Goal: Task Accomplishment & Management: Manage account settings

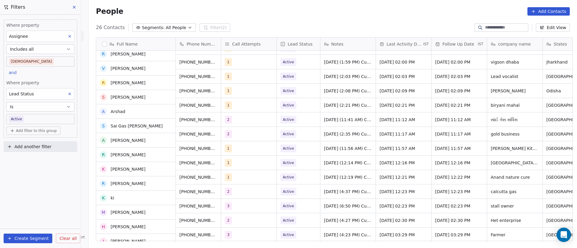
scroll to position [45, 0]
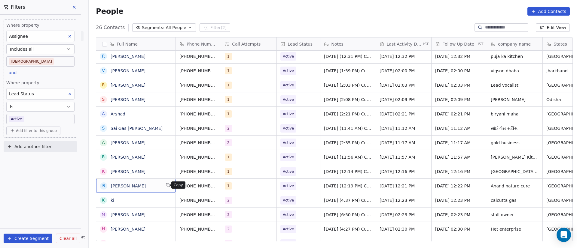
click at [167, 186] on icon "grid" at bounding box center [168, 185] width 3 height 3
click at [223, 186] on icon "grid" at bounding box center [225, 185] width 5 height 5
click at [236, 189] on div "1" at bounding box center [243, 186] width 37 height 7
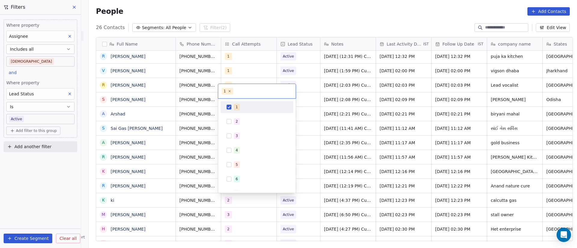
click at [245, 109] on div "1" at bounding box center [260, 107] width 53 height 7
click at [242, 122] on div "2" at bounding box center [260, 121] width 53 height 7
drag, startPoint x: 399, startPoint y: 167, endPoint x: 396, endPoint y: 170, distance: 4.0
click at [399, 167] on html "On2Cook India Pvt. Ltd. Contacts People Marketing Workflows Campaigns Metrics &…" at bounding box center [288, 124] width 577 height 248
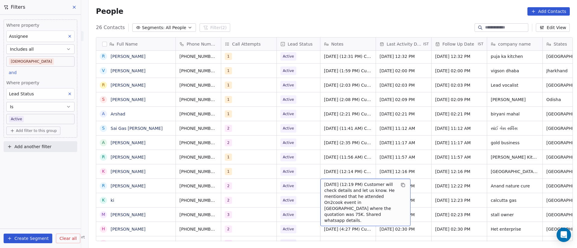
click at [324, 190] on span "[DATE] (12:19 PM) Customer will check details and let us know. He mentioned tha…" at bounding box center [359, 203] width 71 height 42
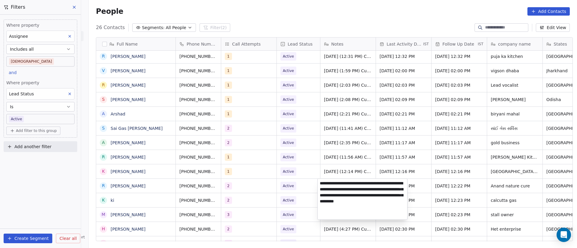
click at [319, 183] on textarea "**********" at bounding box center [361, 199] width 89 height 41
paste textarea "**********"
type textarea "**********"
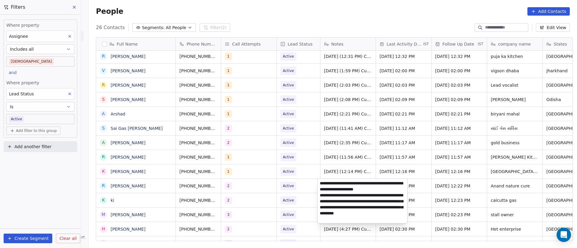
click at [463, 160] on html "On2Cook India Pvt. Ltd. Contacts People Marketing Workflows Campaigns Metrics &…" at bounding box center [288, 124] width 577 height 248
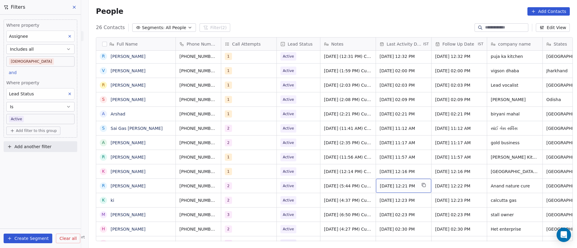
click at [399, 191] on div "[DATE] 12:21 PM" at bounding box center [403, 186] width 55 height 14
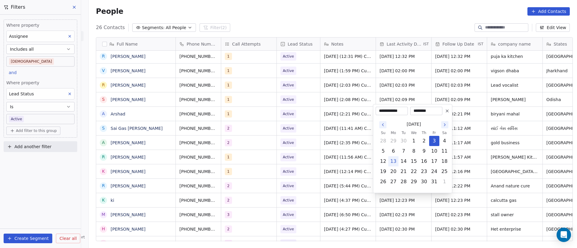
click at [392, 162] on button "13" at bounding box center [393, 162] width 10 height 10
type input "**********"
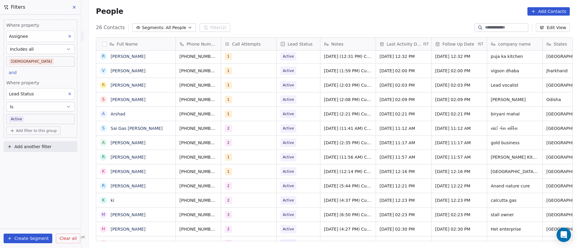
click at [233, 189] on html "On2Cook India Pvt. Ltd. Contacts People Marketing Workflows Campaigns Metrics &…" at bounding box center [288, 124] width 577 height 248
click at [443, 185] on span "[DATE] 12:22 PM" at bounding box center [453, 186] width 37 height 6
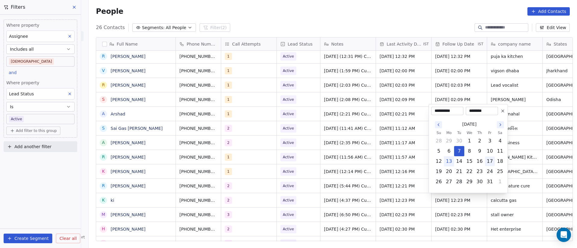
click at [491, 163] on button "17" at bounding box center [490, 162] width 10 height 10
type input "**********"
click at [240, 205] on html "On2Cook India Pvt. Ltd. Contacts People Marketing Workflows Campaigns Metrics &…" at bounding box center [288, 124] width 577 height 248
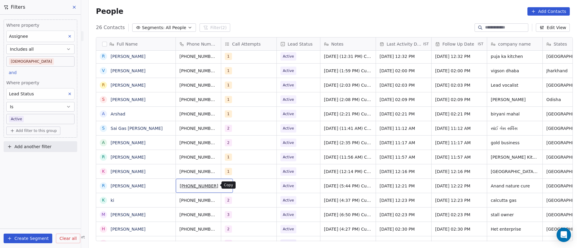
click at [222, 185] on button "grid" at bounding box center [225, 185] width 7 height 7
click at [298, 187] on span "Active" at bounding box center [292, 186] width 25 height 8
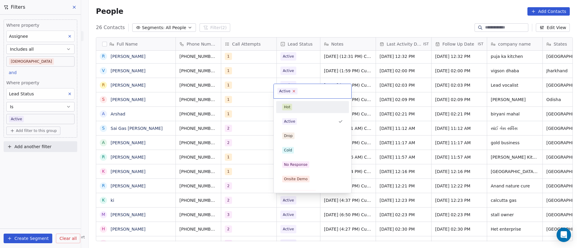
click at [293, 90] on icon at bounding box center [294, 91] width 4 height 4
click at [297, 167] on div "No Response" at bounding box center [295, 164] width 23 height 5
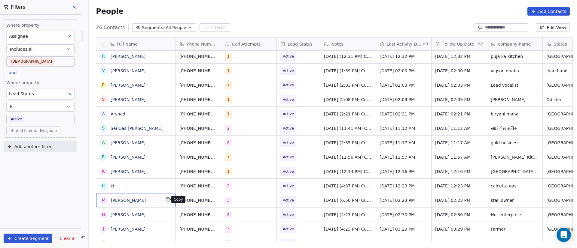
click at [167, 199] on button "grid" at bounding box center [167, 199] width 7 height 7
click at [222, 202] on button "grid" at bounding box center [225, 199] width 7 height 7
click at [244, 205] on div "3" at bounding box center [248, 200] width 55 height 14
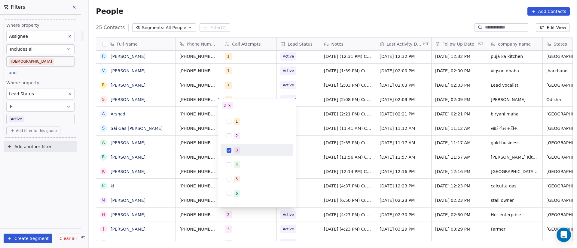
click at [243, 149] on div "3" at bounding box center [260, 150] width 53 height 7
click at [244, 164] on div "4" at bounding box center [260, 165] width 53 height 7
click at [344, 170] on html "On2Cook India Pvt. Ltd. Contacts People Marketing Workflows Campaigns Metrics &…" at bounding box center [288, 124] width 577 height 248
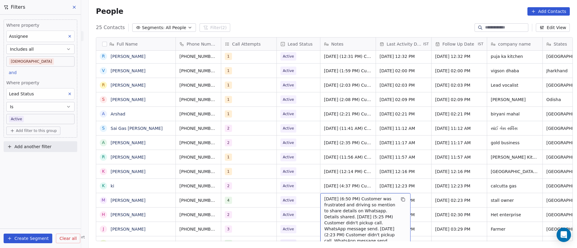
click at [335, 200] on span "[DATE] (6:50 PM) Customer was frustrated and driving so mention to share detail…" at bounding box center [359, 220] width 71 height 48
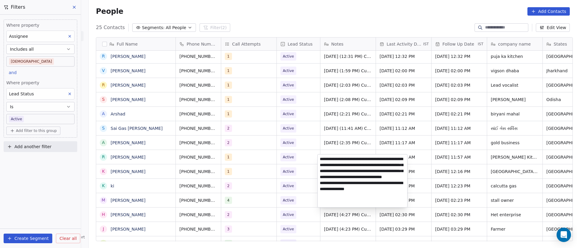
click at [320, 158] on textarea "**********" at bounding box center [361, 181] width 89 height 53
paste textarea "**********"
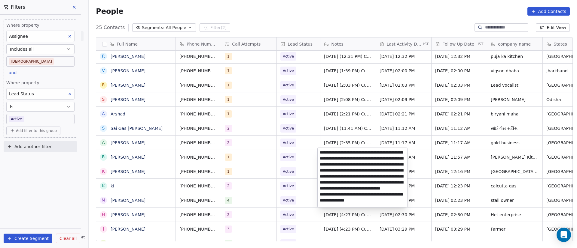
type textarea "**********"
drag, startPoint x: 240, startPoint y: 214, endPoint x: 220, endPoint y: 212, distance: 19.3
click at [240, 214] on html "On2Cook India Pvt. Ltd. Contacts People Marketing Workflows Campaigns Metrics &…" at bounding box center [288, 124] width 577 height 248
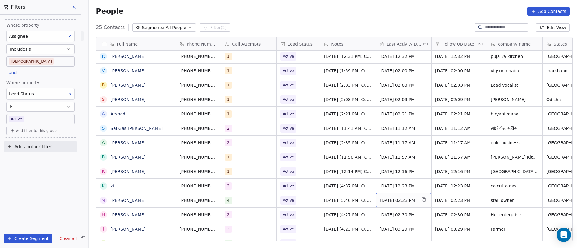
click at [395, 198] on span "[DATE] 02:23 PM" at bounding box center [398, 201] width 37 height 6
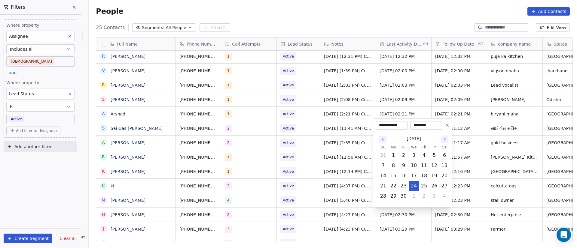
click at [443, 141] on icon "Go to the Next Month" at bounding box center [444, 139] width 5 height 5
click at [391, 175] on button "13" at bounding box center [393, 176] width 10 height 10
type input "**********"
click at [309, 205] on html "On2Cook India Pvt. Ltd. Contacts People Marketing Workflows Campaigns Metrics &…" at bounding box center [288, 124] width 577 height 248
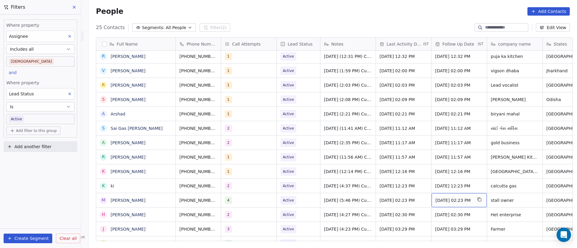
click at [455, 202] on span "[DATE] 02:23 PM" at bounding box center [453, 201] width 37 height 6
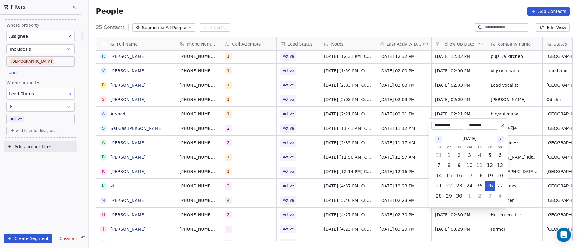
click at [502, 127] on icon at bounding box center [502, 125] width 5 height 5
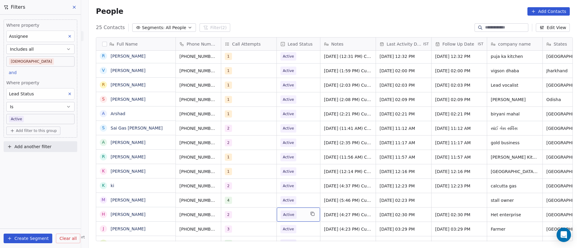
scroll to position [45, 0]
click at [301, 201] on span "Active" at bounding box center [292, 200] width 25 height 8
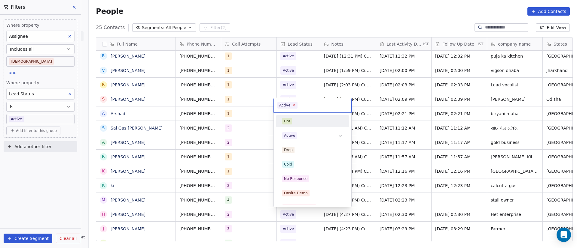
click at [292, 104] on icon at bounding box center [294, 105] width 4 height 4
click at [299, 162] on div "Cold" at bounding box center [312, 164] width 61 height 7
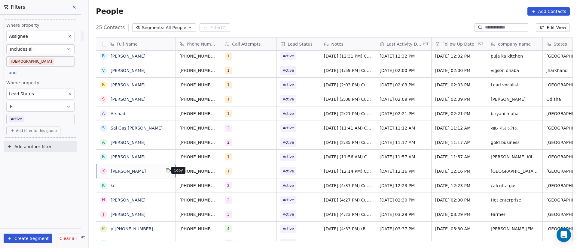
click at [165, 172] on icon "grid" at bounding box center [167, 170] width 5 height 5
click at [223, 173] on icon "grid" at bounding box center [225, 170] width 5 height 5
click at [153, 171] on span "[PERSON_NAME]" at bounding box center [136, 171] width 50 height 6
click at [154, 172] on span "[PERSON_NAME]" at bounding box center [136, 171] width 50 height 6
click at [232, 174] on div "1" at bounding box center [243, 171] width 37 height 7
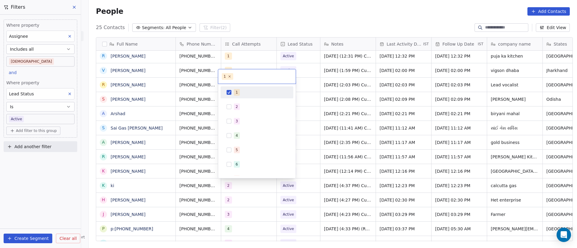
click at [241, 92] on div "1" at bounding box center [260, 92] width 53 height 7
click at [242, 108] on div "2" at bounding box center [260, 107] width 53 height 7
click at [405, 147] on html "On2Cook India Pvt. Ltd. Contacts People Marketing Workflows Campaigns Metrics &…" at bounding box center [288, 124] width 577 height 248
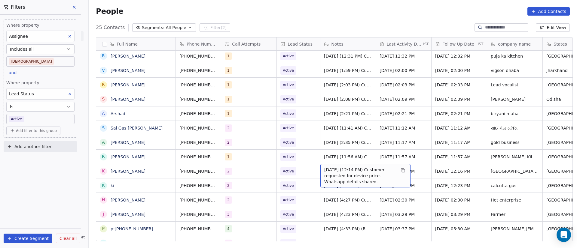
click at [329, 172] on span "[DATE] (12:14 PM) Customer requested for device price. Whatsapp details shared." at bounding box center [359, 176] width 71 height 18
click at [319, 168] on textarea "**********" at bounding box center [361, 175] width 89 height 23
paste textarea "**********"
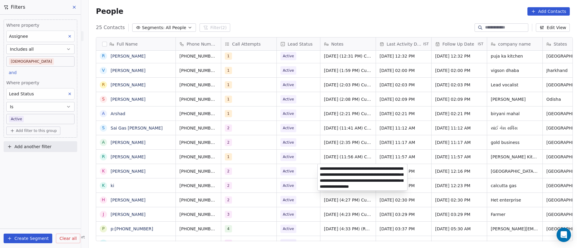
type textarea "**********"
click at [438, 198] on html "On2Cook India Pvt. Ltd. Contacts People Marketing Workflows Campaigns Metrics &…" at bounding box center [288, 124] width 577 height 248
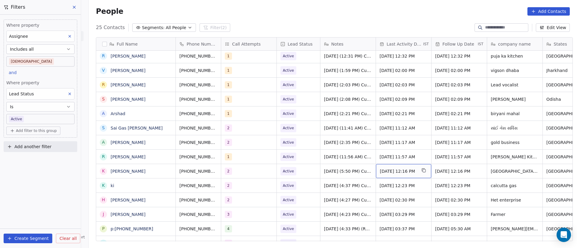
click at [410, 170] on span "[DATE] 12:16 PM" at bounding box center [398, 171] width 37 height 6
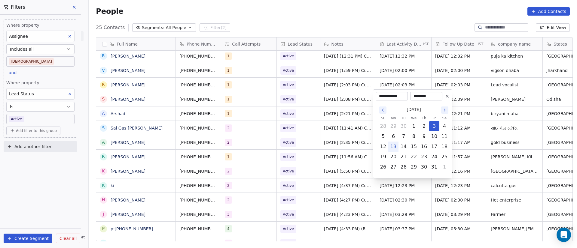
click at [396, 145] on button "13" at bounding box center [393, 147] width 10 height 10
type input "**********"
click at [501, 157] on html "On2Cook India Pvt. Ltd. Contacts People Marketing Workflows Campaigns Metrics &…" at bounding box center [288, 124] width 577 height 248
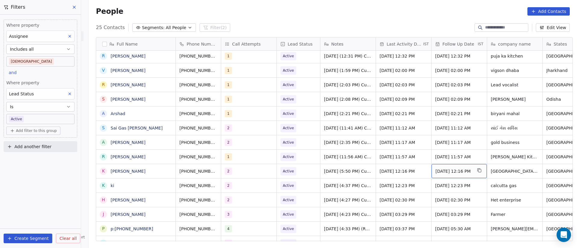
click at [436, 168] on div "[DATE] 12:16 PM" at bounding box center [458, 171] width 55 height 14
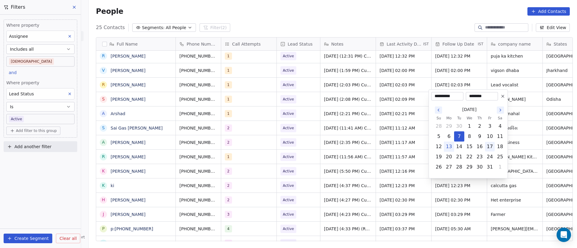
click at [491, 148] on button "17" at bounding box center [490, 147] width 10 height 10
type input "**********"
click at [321, 183] on html "On2Cook India Pvt. Ltd. Contacts People Marketing Workflows Campaigns Metrics &…" at bounding box center [288, 124] width 577 height 248
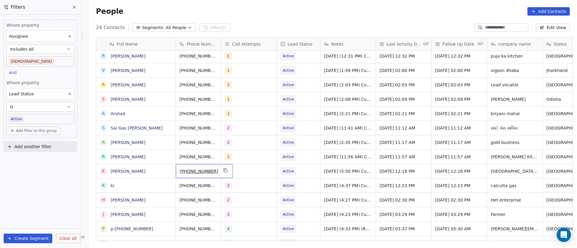
click at [209, 171] on div "[PHONE_NUMBER]" at bounding box center [204, 171] width 57 height 14
click at [222, 171] on button "grid" at bounding box center [225, 170] width 7 height 7
click at [299, 173] on span "Active" at bounding box center [292, 171] width 25 height 8
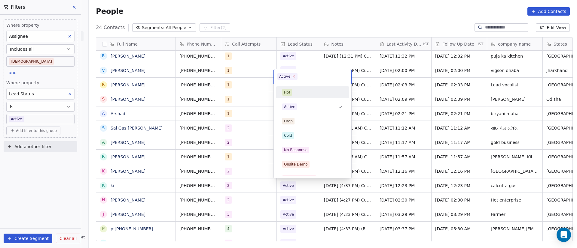
click at [294, 76] on icon at bounding box center [294, 76] width 4 height 4
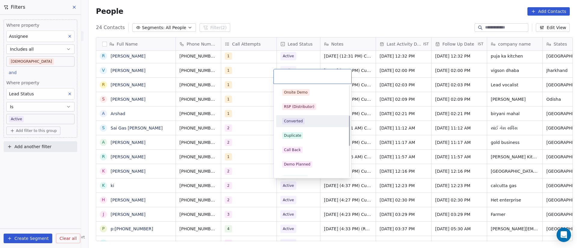
scroll to position [90, 0]
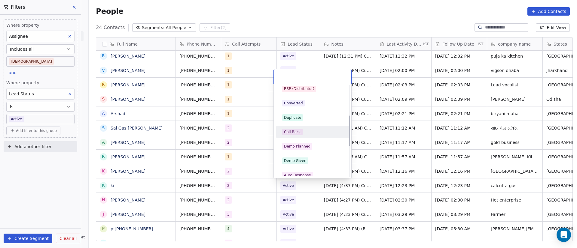
click at [313, 135] on div "Call Back" at bounding box center [312, 132] width 61 height 7
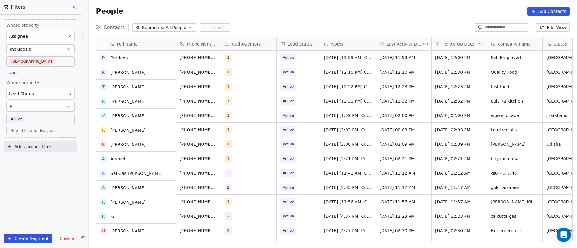
scroll to position [0, 0]
click at [59, 118] on body "On2Cook India Pvt. Ltd. Contacts People Marketing Workflows Campaigns Metrics &…" at bounding box center [288, 124] width 577 height 248
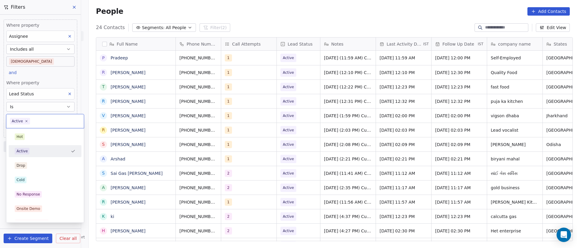
click at [59, 118] on input "text" at bounding box center [55, 121] width 49 height 7
click at [26, 122] on icon at bounding box center [27, 121] width 4 height 4
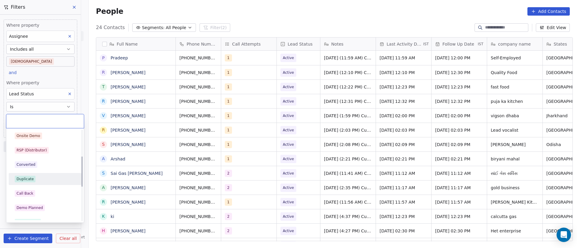
scroll to position [90, 0]
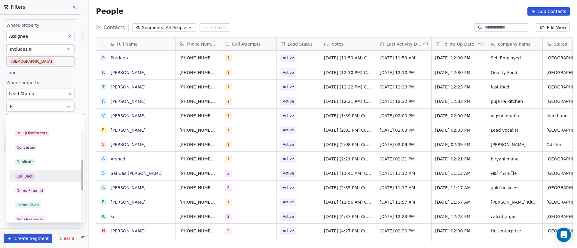
click at [52, 173] on div "Call Back" at bounding box center [45, 176] width 61 height 7
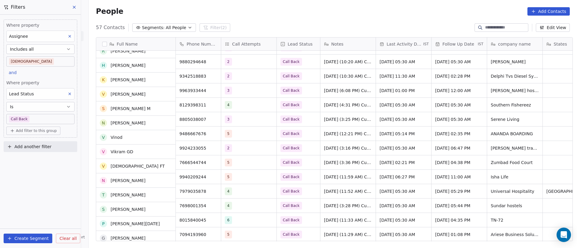
scroll to position [541, 0]
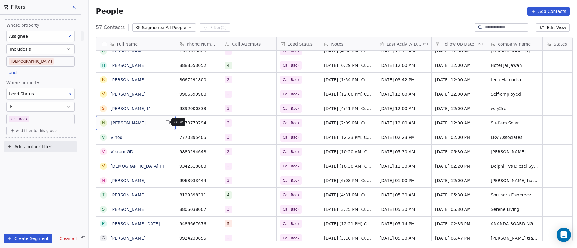
click at [167, 124] on icon "grid" at bounding box center [168, 122] width 3 height 3
click at [211, 121] on icon "grid" at bounding box center [213, 122] width 5 height 5
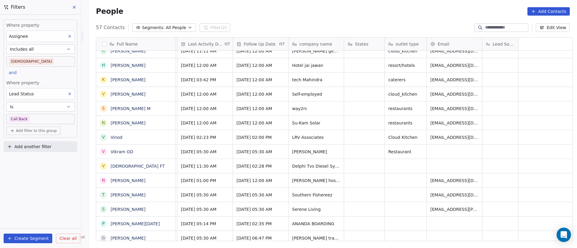
scroll to position [0, 0]
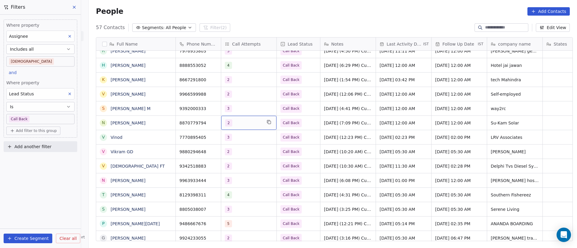
click at [250, 124] on div "2" at bounding box center [243, 123] width 37 height 7
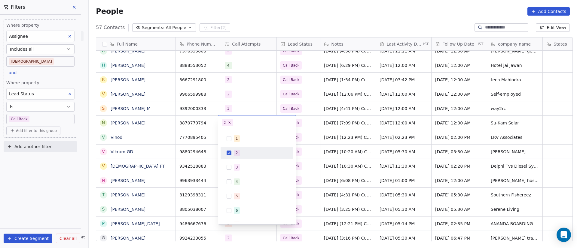
click at [234, 152] on span "2" at bounding box center [237, 153] width 6 height 7
click at [241, 164] on div "3" at bounding box center [260, 167] width 53 height 7
drag, startPoint x: 391, startPoint y: 154, endPoint x: 332, endPoint y: 138, distance: 61.7
click at [391, 155] on html "On2Cook India Pvt. Ltd. Contacts People Marketing Workflows Campaigns Metrics &…" at bounding box center [288, 124] width 577 height 248
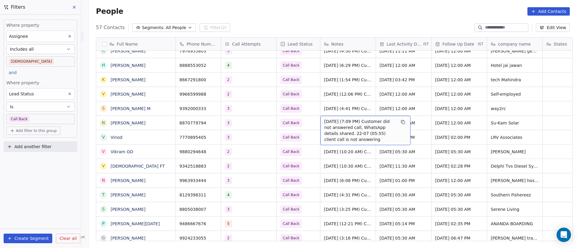
click at [338, 123] on span "[DATE] (7:09 PM) Customer did not answered call, WhatsApp details shared. 22-07…" at bounding box center [359, 131] width 71 height 24
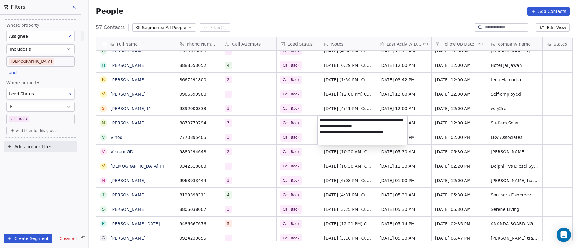
click at [318, 121] on textarea "**********" at bounding box center [361, 130] width 89 height 29
paste textarea "**********"
type textarea "**********"
click at [379, 183] on html "On2Cook India Pvt. Ltd. Contacts People Marketing Workflows Campaigns Metrics &…" at bounding box center [288, 124] width 577 height 248
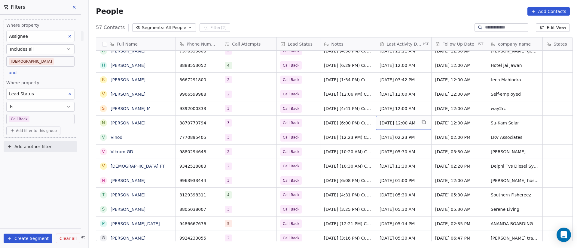
click at [416, 122] on span "[DATE] 12:00 AM" at bounding box center [398, 123] width 37 height 6
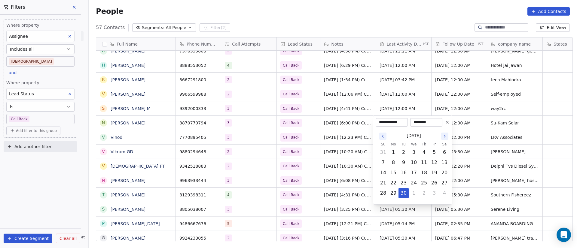
click at [441, 138] on div "[DATE]" at bounding box center [413, 135] width 71 height 11
click at [444, 137] on icon "Go to the Next Month" at bounding box center [444, 136] width 5 height 5
click at [394, 172] on button "13" at bounding box center [393, 173] width 10 height 10
type input "**********"
click at [329, 169] on html "On2Cook India Pvt. Ltd. Contacts People Marketing Workflows Campaigns Metrics &…" at bounding box center [288, 124] width 577 height 248
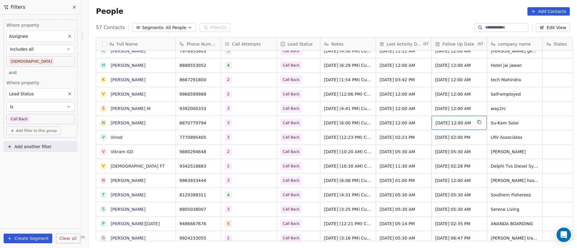
click at [454, 126] on div "[DATE] 12:00 AM" at bounding box center [458, 123] width 55 height 14
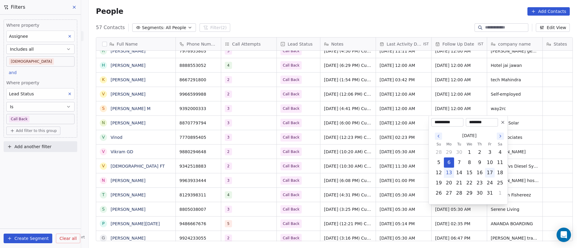
click at [490, 174] on button "17" at bounding box center [490, 173] width 10 height 10
type input "**********"
click at [303, 165] on html "On2Cook India Pvt. Ltd. Contacts People Marketing Workflows Campaigns Metrics &…" at bounding box center [288, 124] width 577 height 248
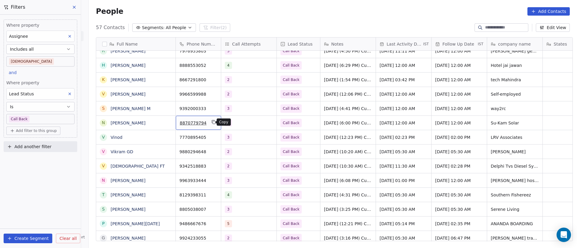
click at [212, 123] on icon "grid" at bounding box center [213, 122] width 5 height 5
click at [301, 125] on span "Call Back" at bounding box center [292, 123] width 25 height 8
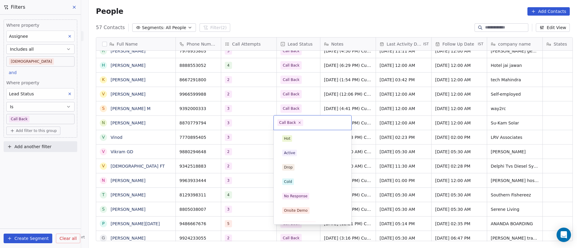
scroll to position [52, 0]
click at [298, 123] on icon at bounding box center [299, 123] width 4 height 4
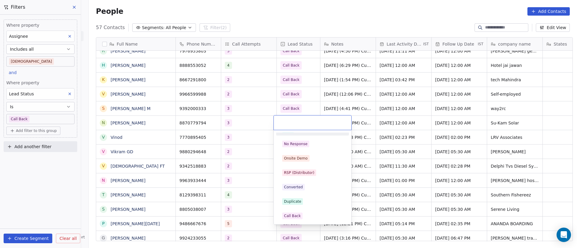
click at [297, 137] on div "Hot Active Drop Cold No Response Onsite Demo RSP (Distributor) Converted Duplic…" at bounding box center [312, 215] width 73 height 271
click at [298, 140] on div "No Response" at bounding box center [312, 144] width 68 height 10
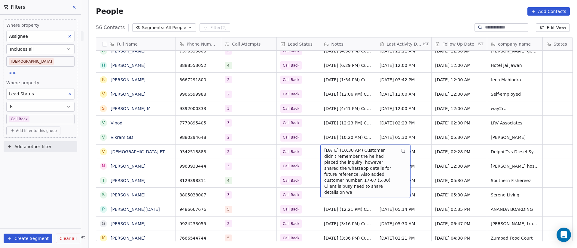
click at [336, 157] on span "[DATE] (10:30 AM) Customer didn't remember the he had placed the inquiry, howev…" at bounding box center [359, 171] width 71 height 48
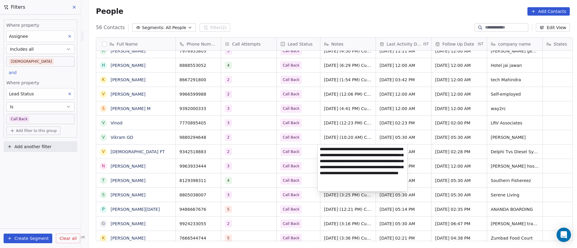
click at [395, 156] on textarea "**********" at bounding box center [361, 168] width 89 height 47
type textarea "**********"
click at [254, 169] on html "On2Cook India Pvt. Ltd. Contacts People Marketing Workflows Campaigns Metrics &…" at bounding box center [288, 124] width 577 height 248
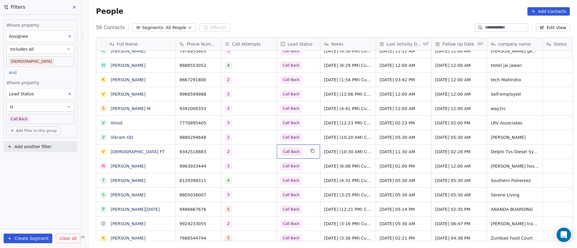
click at [304, 151] on div "Call Back" at bounding box center [298, 152] width 43 height 14
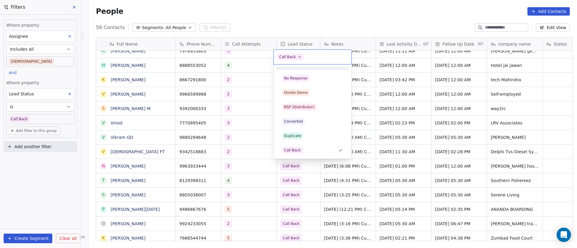
drag, startPoint x: 297, startPoint y: 56, endPoint x: 301, endPoint y: 62, distance: 7.0
click at [298, 56] on icon at bounding box center [300, 57] width 4 height 4
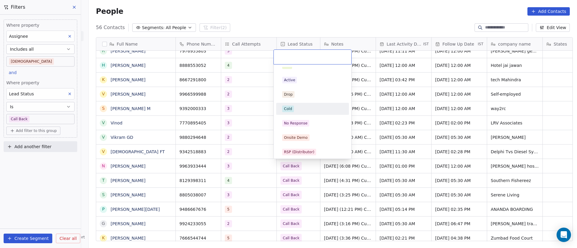
click at [308, 109] on div "Cold" at bounding box center [312, 109] width 61 height 7
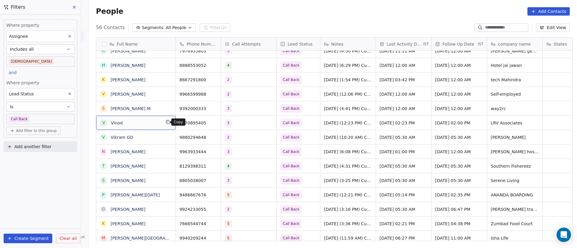
click at [167, 123] on icon "grid" at bounding box center [168, 122] width 3 height 3
click at [211, 122] on icon "grid" at bounding box center [213, 122] width 5 height 5
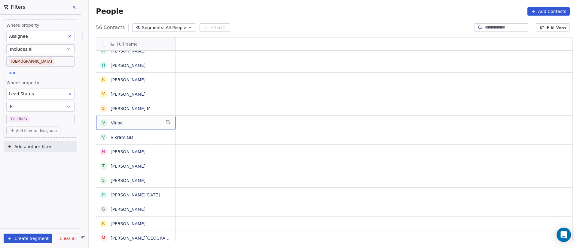
scroll to position [0, 0]
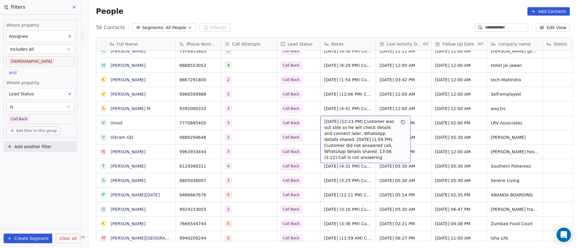
click at [334, 123] on span "[DATE] (12:23 PM) Customer was out side so he will check details and connect la…" at bounding box center [359, 140] width 71 height 42
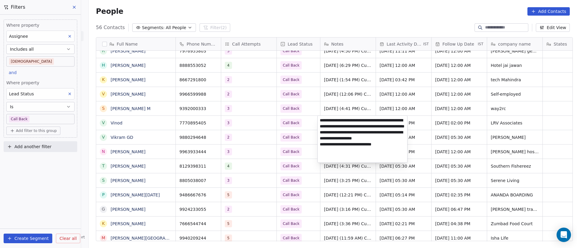
click at [320, 122] on textarea "**********" at bounding box center [361, 139] width 89 height 47
paste textarea "**********"
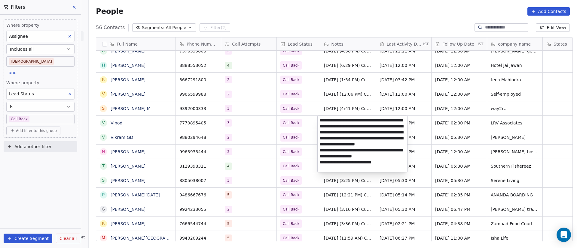
type textarea "**********"
click at [507, 168] on html "On2Cook India Pvt. Ltd. Contacts People Marketing Workflows Campaigns Metrics &…" at bounding box center [288, 124] width 577 height 248
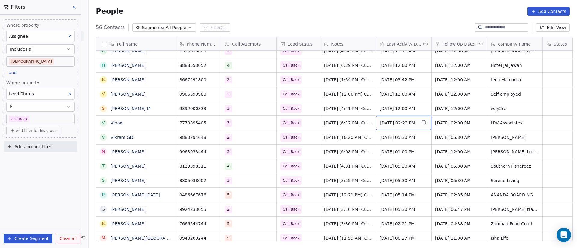
click at [416, 121] on span "[DATE] 02:23 PM" at bounding box center [398, 123] width 37 height 6
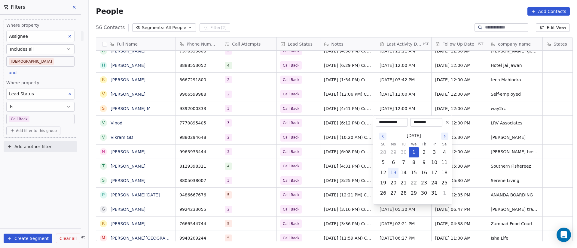
click at [394, 172] on button "13" at bounding box center [393, 173] width 10 height 10
type input "**********"
click at [490, 141] on html "On2Cook India Pvt. Ltd. Contacts People Marketing Workflows Campaigns Metrics &…" at bounding box center [288, 124] width 577 height 248
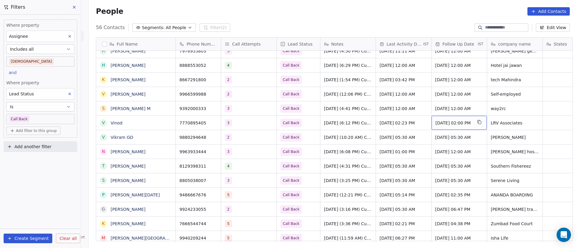
click at [453, 126] on span "[DATE] 02:00 PM" at bounding box center [453, 123] width 37 height 6
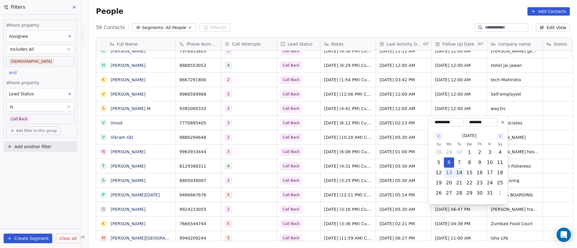
click at [463, 175] on button "14" at bounding box center [459, 173] width 10 height 10
type input "**********"
click at [300, 159] on html "On2Cook India Pvt. Ltd. Contacts People Marketing Workflows Campaigns Metrics &…" at bounding box center [288, 124] width 577 height 248
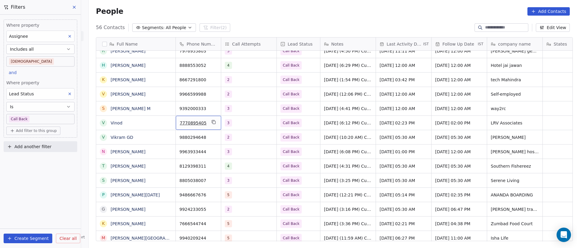
click at [214, 123] on div "7770895405" at bounding box center [198, 123] width 45 height 14
click at [213, 123] on icon "grid" at bounding box center [214, 122] width 3 height 3
click at [171, 41] on div "Full Name" at bounding box center [135, 44] width 79 height 13
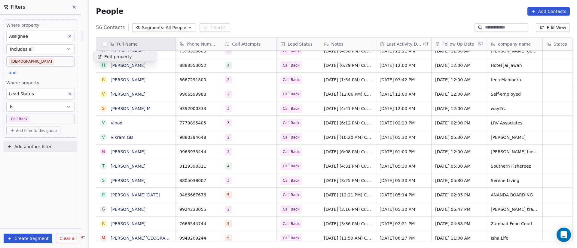
click at [239, 21] on html "On2Cook India Pvt. Ltd. Contacts People Marketing Workflows Campaigns Metrics &…" at bounding box center [288, 124] width 577 height 248
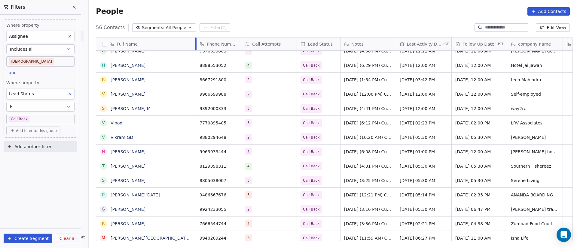
drag, startPoint x: 173, startPoint y: 44, endPoint x: 194, endPoint y: 49, distance: 21.9
click at [195, 49] on div at bounding box center [196, 44] width 2 height 13
click at [187, 94] on icon "grid" at bounding box center [189, 93] width 5 height 5
click at [231, 94] on button "grid" at bounding box center [234, 93] width 7 height 7
click at [262, 92] on div "2" at bounding box center [264, 94] width 37 height 7
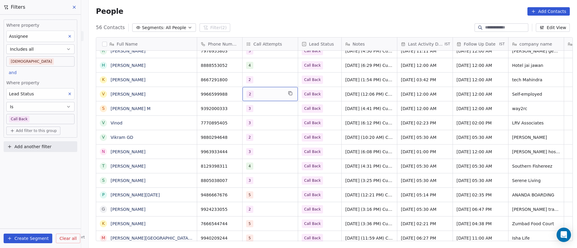
click at [262, 92] on div "2" at bounding box center [264, 94] width 37 height 7
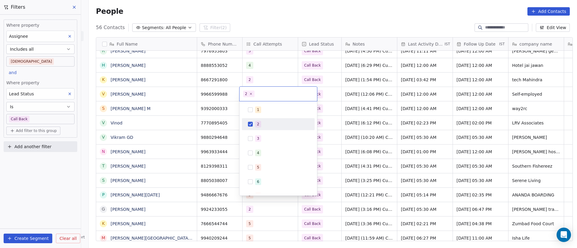
drag, startPoint x: 264, startPoint y: 126, endPoint x: 264, endPoint y: 130, distance: 4.5
click at [264, 126] on div "2" at bounding box center [281, 124] width 53 height 7
click at [264, 139] on div "3" at bounding box center [281, 138] width 53 height 7
click at [387, 126] on html "On2Cook India Pvt. Ltd. Contacts People Marketing Workflows Campaigns Metrics &…" at bounding box center [288, 124] width 577 height 248
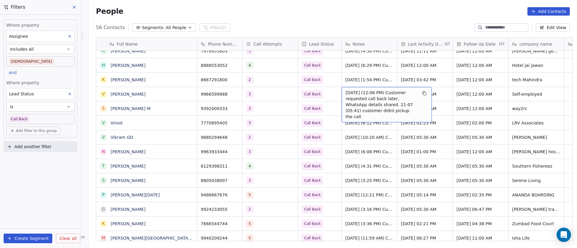
click at [356, 96] on span "[DATE] (12:06 PM) Customer requested call back later, WhatsApp details shared. …" at bounding box center [380, 105] width 71 height 30
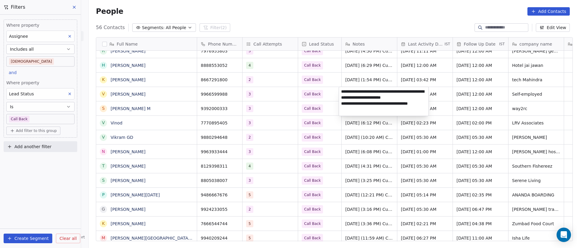
click at [341, 92] on textarea "**********" at bounding box center [383, 101] width 89 height 29
paste textarea "**********"
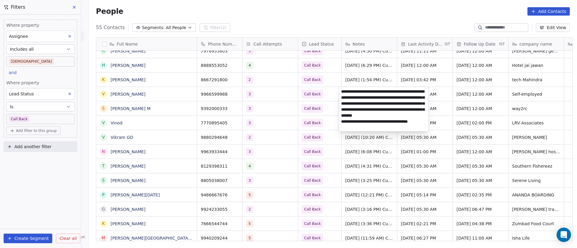
type textarea "**********"
click at [477, 137] on html "On2Cook India Pvt. Ltd. Contacts People Marketing Workflows Campaigns Metrics &…" at bounding box center [288, 124] width 577 height 248
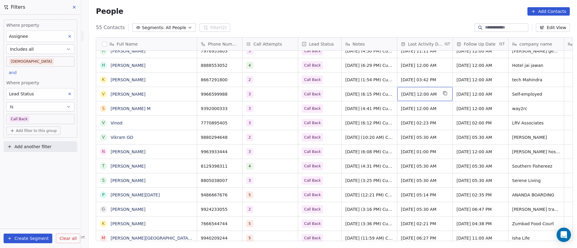
click at [428, 96] on span "[DATE] 12:00 AM" at bounding box center [419, 94] width 37 height 6
click at [429, 96] on span "[DATE] 12:00 AM" at bounding box center [419, 94] width 37 height 6
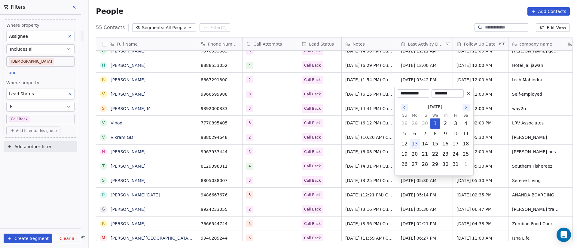
click at [412, 143] on button "13" at bounding box center [415, 144] width 10 height 10
type input "**********"
click at [350, 123] on html "On2Cook India Pvt. Ltd. Contacts People Marketing Workflows Campaigns Metrics &…" at bounding box center [288, 124] width 577 height 248
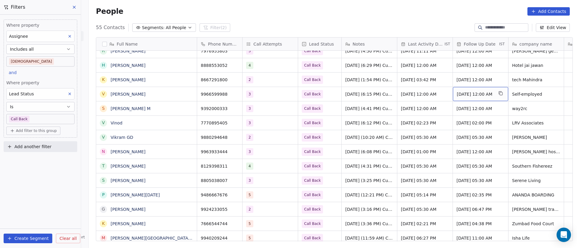
drag, startPoint x: 428, startPoint y: 91, endPoint x: 472, endPoint y: 91, distance: 44.4
click at [472, 91] on div "[DATE] 12:00 AM" at bounding box center [480, 94] width 55 height 14
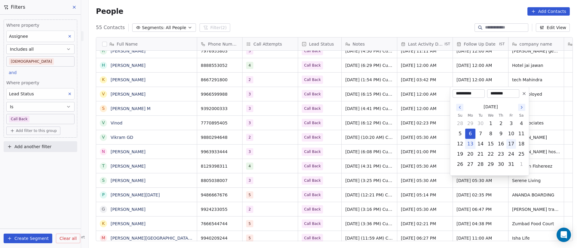
click at [511, 143] on button "17" at bounding box center [511, 144] width 10 height 10
type input "**********"
click at [329, 144] on html "On2Cook India Pvt. Ltd. Contacts People Marketing Workflows Campaigns Metrics &…" at bounding box center [288, 124] width 577 height 248
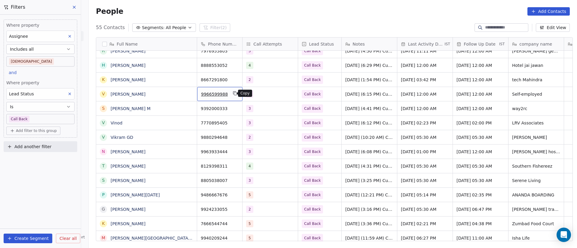
click at [234, 94] on button "grid" at bounding box center [234, 93] width 7 height 7
click at [188, 109] on icon "grid" at bounding box center [189, 108] width 3 height 3
click at [234, 109] on icon "grid" at bounding box center [235, 108] width 3 height 3
click at [232, 105] on icon "grid" at bounding box center [234, 107] width 5 height 5
click at [269, 112] on div "3" at bounding box center [269, 109] width 55 height 14
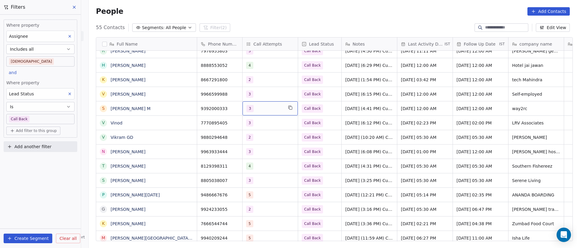
click at [269, 112] on div "3" at bounding box center [269, 109] width 55 height 14
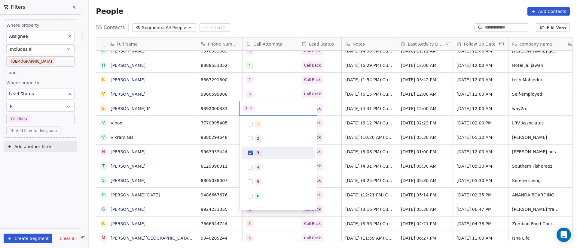
click at [265, 152] on div "3" at bounding box center [281, 153] width 53 height 7
click at [268, 171] on div "4" at bounding box center [278, 168] width 68 height 10
click at [417, 142] on html "On2Cook India Pvt. Ltd. Contacts People Marketing Workflows Campaigns Metrics &…" at bounding box center [288, 124] width 577 height 248
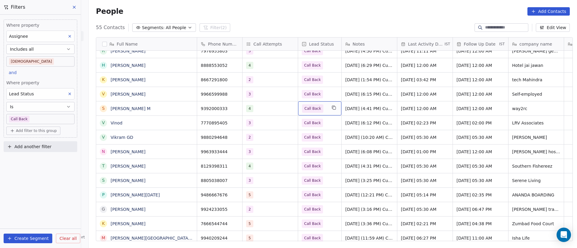
click at [312, 109] on span "Call Back" at bounding box center [312, 109] width 17 height 6
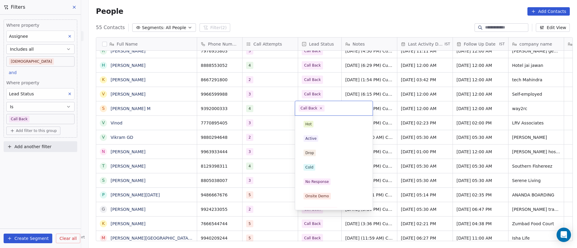
scroll to position [52, 0]
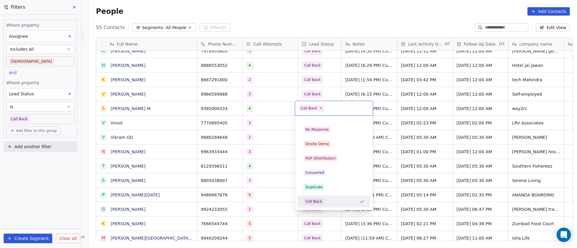
click at [369, 112] on div "Call Back" at bounding box center [333, 108] width 77 height 14
click at [393, 108] on html "On2Cook India Pvt. Ltd. Contacts People Marketing Workflows Campaigns Metrics &…" at bounding box center [288, 124] width 577 height 248
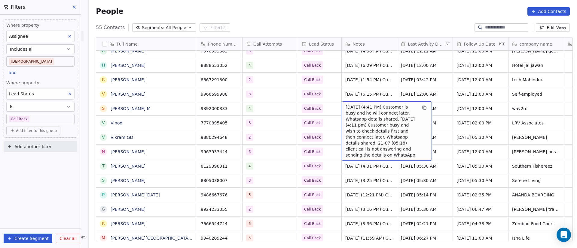
click at [356, 107] on span "[DATE] (4:41 PM) Customer is busy and he will connect later. Whatsapp details s…" at bounding box center [380, 131] width 71 height 54
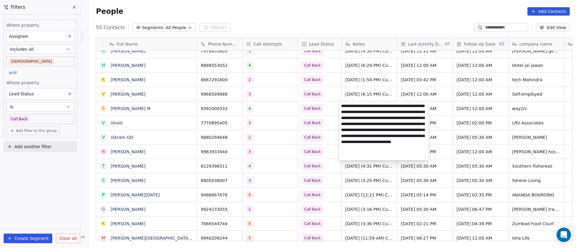
click at [341, 107] on textarea "**********" at bounding box center [383, 131] width 89 height 59
paste textarea "**********"
type textarea "**********"
click at [508, 151] on html "On2Cook India Pvt. Ltd. Contacts People Marketing Workflows Campaigns Metrics &…" at bounding box center [288, 124] width 577 height 248
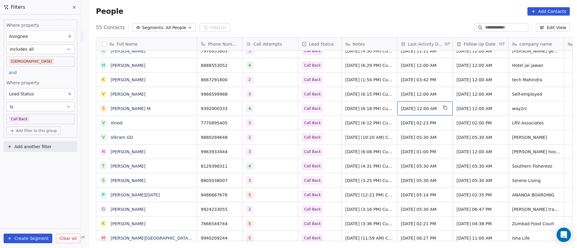
click at [418, 108] on span "[DATE] 12:00 AM" at bounding box center [419, 109] width 37 height 6
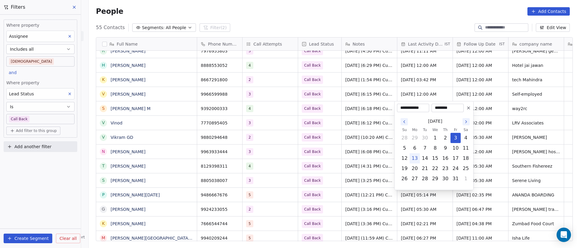
click at [416, 159] on button "13" at bounding box center [415, 159] width 10 height 10
type input "**********"
click at [520, 123] on html "On2Cook India Pvt. Ltd. Contacts People Marketing Workflows Campaigns Metrics &…" at bounding box center [288, 124] width 577 height 248
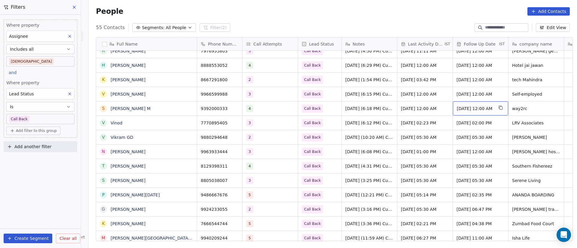
click at [461, 109] on span "[DATE] 12:00 AM" at bounding box center [474, 109] width 37 height 6
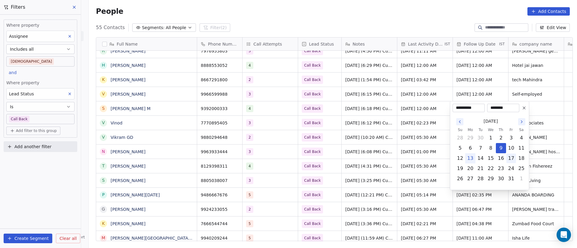
click at [511, 159] on button "17" at bounding box center [511, 159] width 10 height 10
type input "**********"
click at [392, 152] on html "On2Cook India Pvt. Ltd. Contacts People Marketing Workflows Campaigns Metrics &…" at bounding box center [288, 124] width 577 height 248
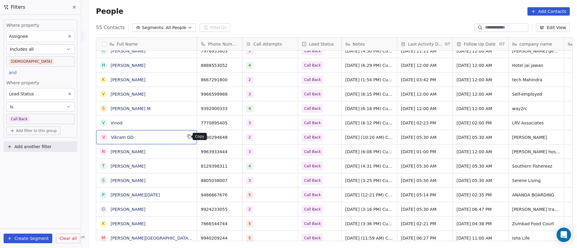
click at [187, 136] on icon "grid" at bounding box center [189, 136] width 5 height 5
click at [232, 136] on icon "grid" at bounding box center [234, 136] width 5 height 5
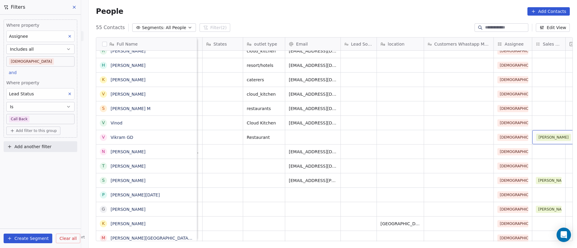
scroll to position [0, 425]
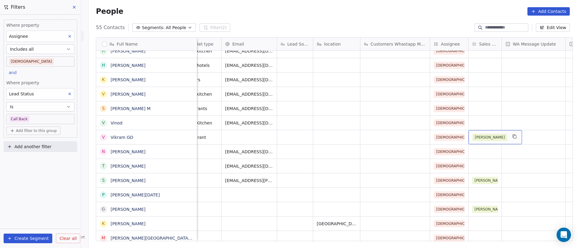
click at [488, 141] on div "[PERSON_NAME]" at bounding box center [494, 137] width 53 height 14
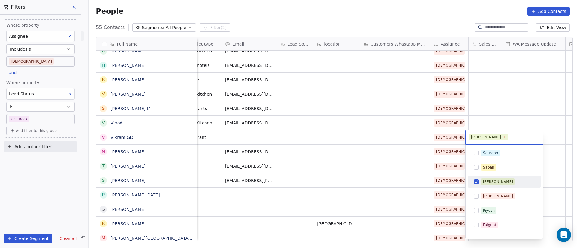
click at [502, 138] on icon at bounding box center [504, 137] width 4 height 4
click at [380, 136] on html "On2Cook India Pvt. Ltd. Contacts People Marketing Workflows Campaigns Metrics &…" at bounding box center [288, 124] width 577 height 248
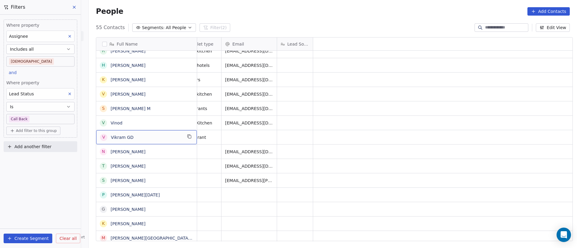
scroll to position [0, 0]
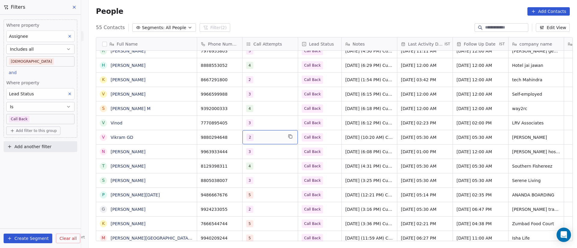
click at [265, 139] on div "2" at bounding box center [264, 137] width 37 height 7
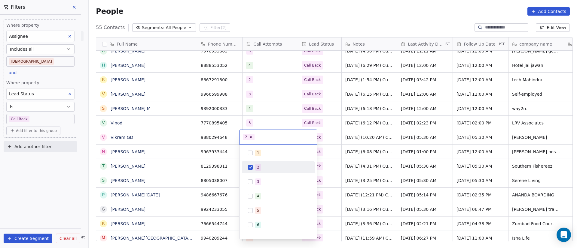
drag, startPoint x: 259, startPoint y: 169, endPoint x: 259, endPoint y: 177, distance: 7.5
click at [260, 169] on span "2" at bounding box center [258, 167] width 6 height 7
click at [256, 184] on span "3" at bounding box center [258, 182] width 6 height 7
click at [364, 162] on html "On2Cook India Pvt. Ltd. Contacts People Marketing Workflows Campaigns Metrics &…" at bounding box center [288, 124] width 577 height 248
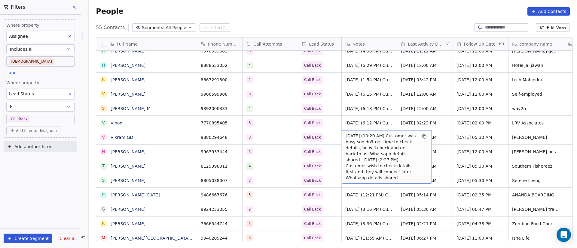
click at [356, 139] on span "[DATE] (10:20 AM) Customer was busy sodidn't get time to check details, he will…" at bounding box center [380, 157] width 71 height 48
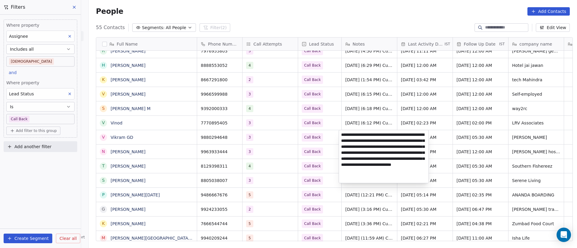
click at [340, 135] on textarea "**********" at bounding box center [383, 156] width 89 height 53
paste textarea "**********"
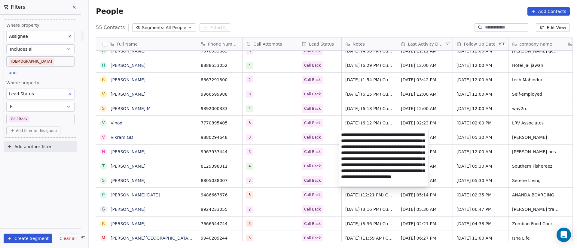
type textarea "**********"
click at [490, 150] on html "On2Cook India Pvt. Ltd. Contacts People Marketing Workflows Campaigns Metrics &…" at bounding box center [288, 124] width 577 height 248
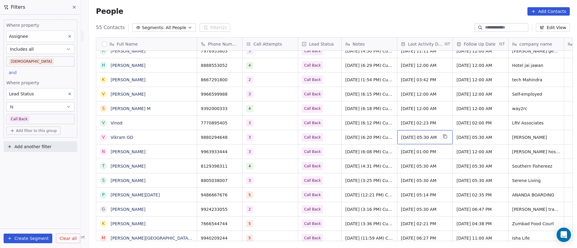
click at [410, 138] on span "[DATE] 05:30 AM" at bounding box center [419, 138] width 37 height 6
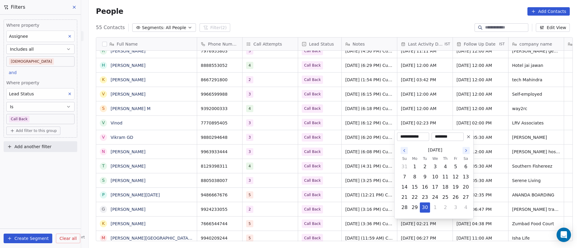
click at [468, 150] on button "Go to the Next Month" at bounding box center [465, 150] width 7 height 7
click at [414, 188] on button "13" at bounding box center [415, 188] width 10 height 10
type input "**********"
click at [503, 155] on html "On2Cook India Pvt. Ltd. Contacts People Marketing Workflows Campaigns Metrics &…" at bounding box center [288, 124] width 577 height 248
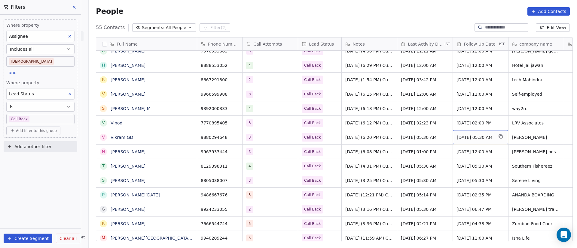
click at [466, 140] on div "[DATE] 05:30 AM" at bounding box center [480, 137] width 55 height 14
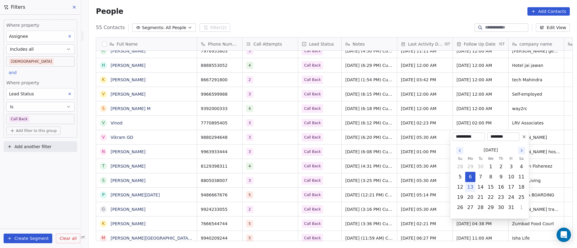
click at [523, 137] on icon at bounding box center [523, 137] width 5 height 5
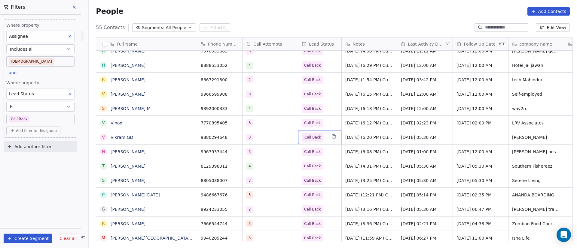
click at [323, 138] on span "Call Back" at bounding box center [314, 137] width 25 height 8
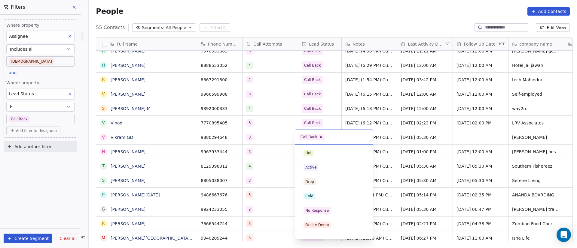
scroll to position [52, 0]
click at [319, 134] on span "Call Back" at bounding box center [312, 137] width 26 height 7
click at [319, 137] on icon at bounding box center [321, 137] width 4 height 4
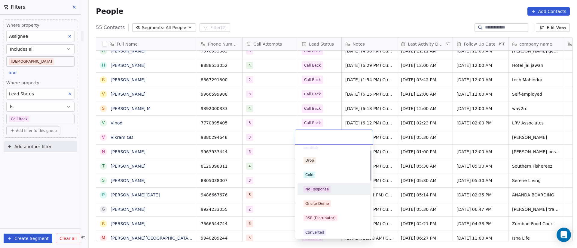
scroll to position [0, 0]
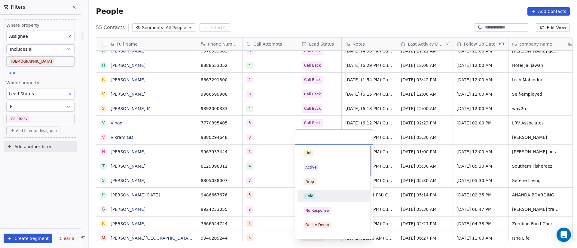
click at [316, 197] on div "Cold" at bounding box center [333, 196] width 61 height 7
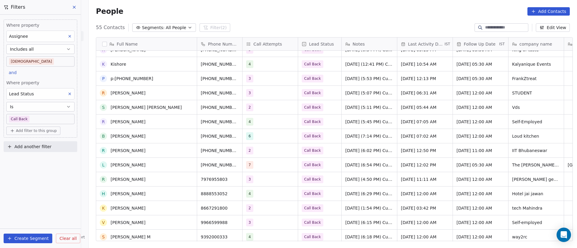
scroll to position [405, 0]
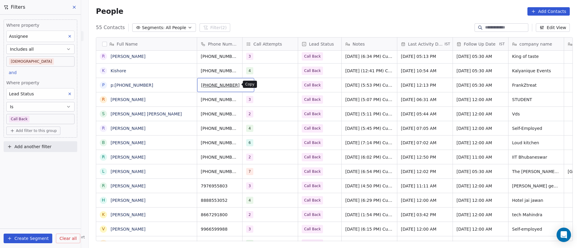
click at [244, 84] on icon "grid" at bounding box center [246, 84] width 5 height 5
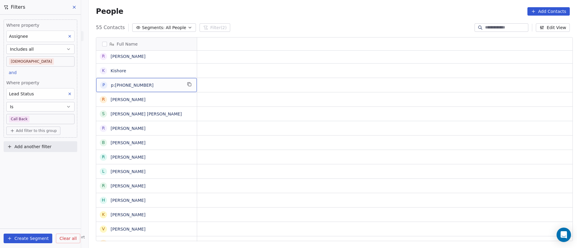
scroll to position [0, 0]
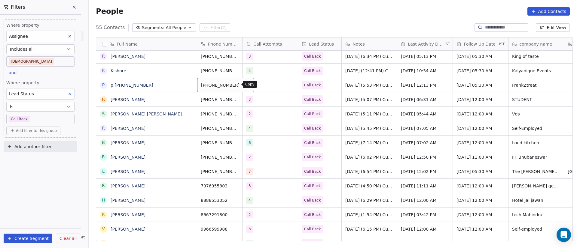
click at [244, 85] on icon "grid" at bounding box center [246, 84] width 5 height 5
click at [264, 86] on div "3" at bounding box center [264, 85] width 37 height 7
click at [265, 87] on div "3" at bounding box center [264, 85] width 37 height 7
click at [263, 87] on div "3" at bounding box center [264, 85] width 37 height 7
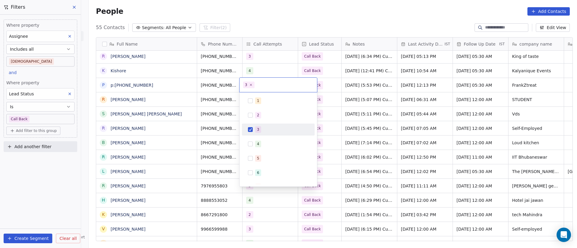
click at [260, 128] on span "3" at bounding box center [258, 129] width 6 height 7
click at [264, 147] on div "4" at bounding box center [278, 144] width 68 height 10
click at [384, 117] on html "On2Cook India Pvt. Ltd. Contacts People Marketing Workflows Campaigns Metrics &…" at bounding box center [288, 124] width 577 height 248
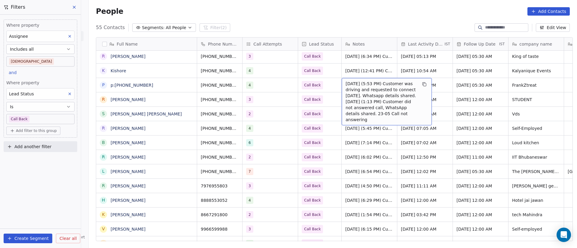
click at [352, 88] on span "[DATE] (5:53 PM) Customer was driving and requested to connect [DATE]. Whatsapp…" at bounding box center [380, 102] width 71 height 42
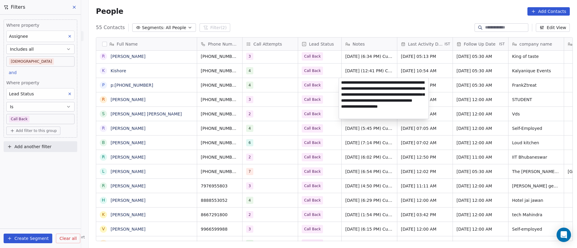
click at [339, 82] on textarea "**********" at bounding box center [383, 98] width 89 height 41
paste textarea "**********"
type textarea "**********"
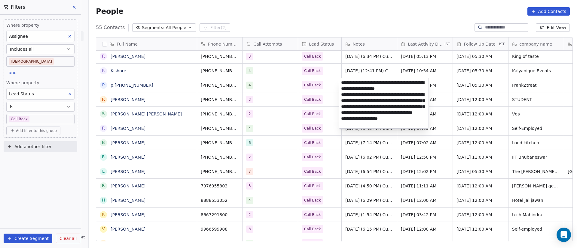
click at [362, 160] on html "On2Cook India Pvt. Ltd. Contacts People Marketing Workflows Campaigns Metrics &…" at bounding box center [288, 124] width 577 height 248
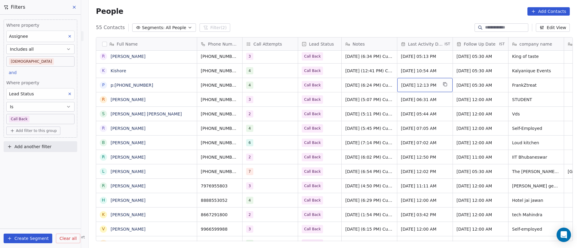
click at [428, 83] on span "[DATE] 12:13 PM" at bounding box center [419, 85] width 37 height 6
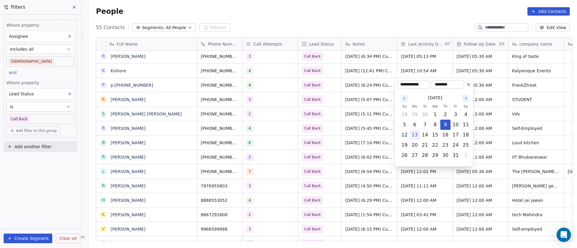
click at [413, 135] on button "13" at bounding box center [415, 135] width 10 height 10
type input "**********"
click at [532, 99] on html "On2Cook India Pvt. Ltd. Contacts People Marketing Workflows Campaigns Metrics &…" at bounding box center [288, 124] width 577 height 248
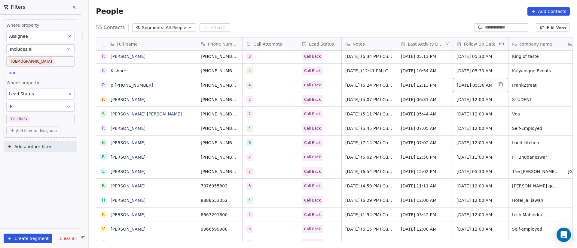
click at [476, 85] on span "[DATE] 05:30 AM" at bounding box center [474, 85] width 37 height 6
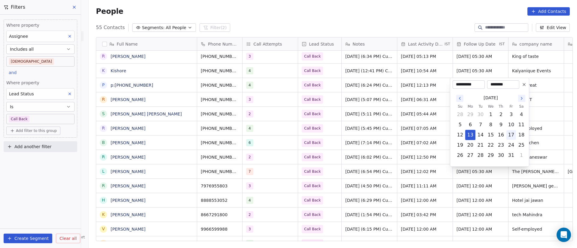
click at [511, 135] on button "17" at bounding box center [511, 135] width 10 height 10
type input "**********"
click at [373, 112] on html "On2Cook India Pvt. Ltd. Contacts People Marketing Workflows Campaigns Metrics &…" at bounding box center [288, 124] width 577 height 248
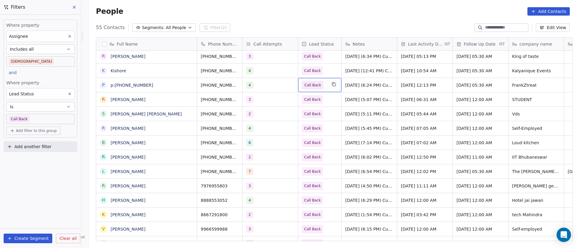
click at [324, 86] on div "Call Back" at bounding box center [319, 85] width 43 height 14
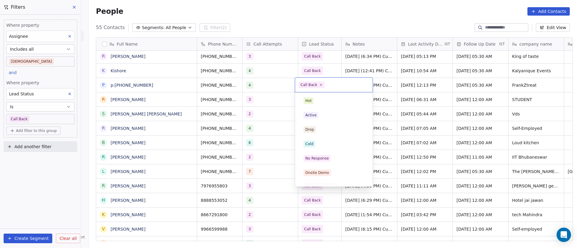
scroll to position [52, 0]
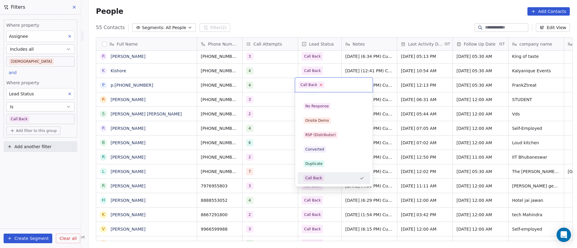
click at [320, 83] on icon at bounding box center [321, 85] width 4 height 4
click at [325, 104] on div "No Response" at bounding box center [316, 106] width 23 height 5
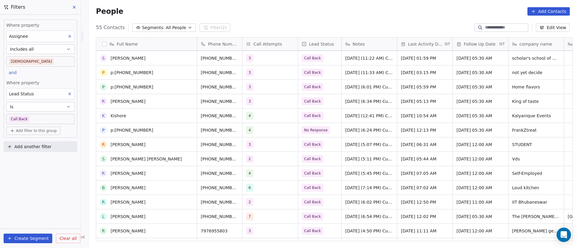
scroll to position [360, 0]
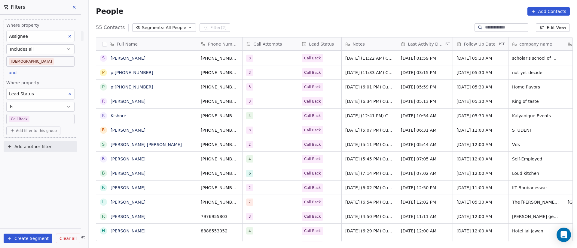
click at [391, 12] on div "People Add Contacts" at bounding box center [333, 11] width 474 height 8
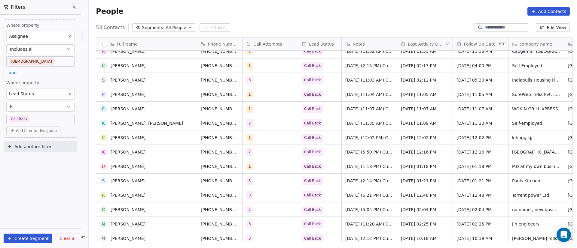
scroll to position [0, 0]
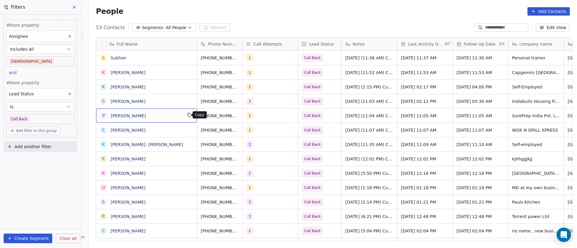
click at [187, 116] on icon "grid" at bounding box center [189, 115] width 5 height 5
click at [244, 115] on icon "grid" at bounding box center [246, 115] width 5 height 5
click at [260, 119] on div "1" at bounding box center [264, 115] width 37 height 7
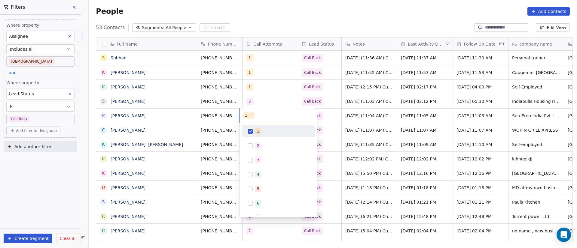
click at [254, 130] on div "1" at bounding box center [278, 132] width 68 height 10
click at [256, 146] on span "2" at bounding box center [258, 146] width 6 height 7
click at [393, 138] on html "On2Cook India Pvt. Ltd. Contacts People Marketing Workflows Campaigns Metrics &…" at bounding box center [288, 124] width 577 height 248
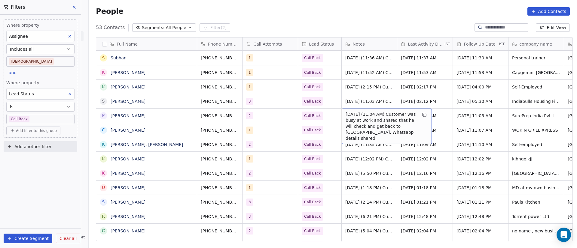
click at [354, 117] on span "[DATE] (11:04 AM) Customer was busy at work and shared that he will check and g…" at bounding box center [380, 126] width 71 height 30
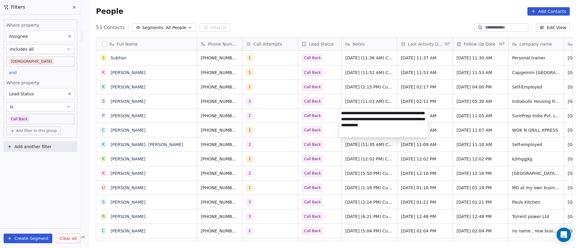
click at [340, 113] on textarea "**********" at bounding box center [383, 123] width 89 height 29
paste textarea "**********"
type textarea "**********"
click at [381, 187] on html "On2Cook India Pvt. Ltd. Contacts People Marketing Workflows Campaigns Metrics &…" at bounding box center [288, 124] width 577 height 248
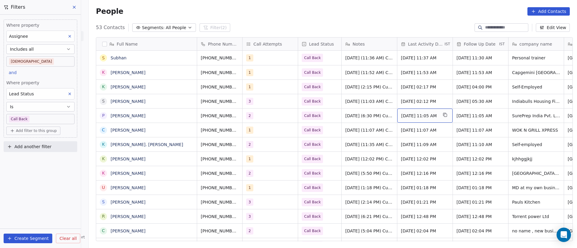
click at [431, 119] on div "[DATE] 11:05 AM" at bounding box center [424, 116] width 55 height 14
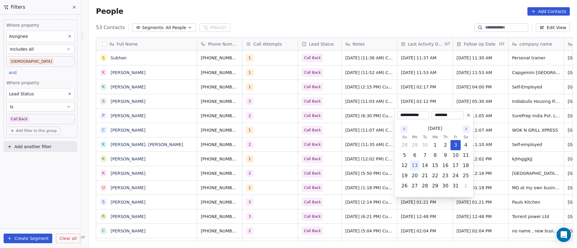
click at [413, 166] on button "13" at bounding box center [415, 166] width 10 height 10
type input "**********"
click at [348, 169] on html "On2Cook India Pvt. Ltd. Contacts People Marketing Workflows Campaigns Metrics &…" at bounding box center [288, 124] width 577 height 248
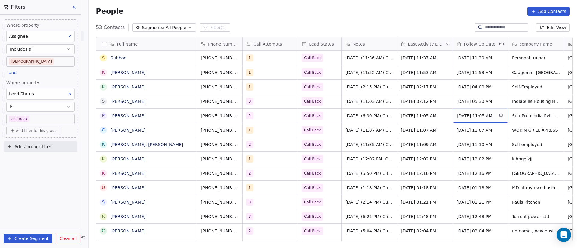
click at [480, 120] on div "[DATE] 11:05 AM" at bounding box center [480, 116] width 55 height 14
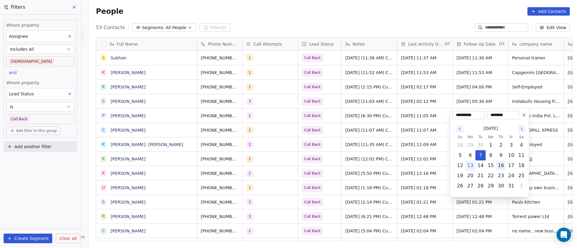
click at [502, 166] on button "16" at bounding box center [501, 166] width 10 height 10
type input "**********"
click at [396, 170] on html "On2Cook India Pvt. Ltd. Contacts People Marketing Workflows Campaigns Metrics &…" at bounding box center [288, 124] width 577 height 248
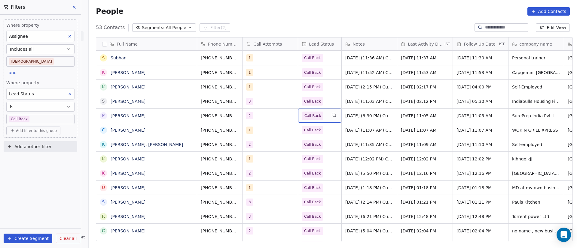
click at [319, 116] on span "Call Back" at bounding box center [314, 116] width 25 height 8
click at [244, 117] on icon "grid" at bounding box center [246, 115] width 5 height 5
click at [187, 99] on icon "grid" at bounding box center [189, 100] width 5 height 5
click at [244, 100] on icon "grid" at bounding box center [246, 100] width 5 height 5
click at [243, 98] on button "grid" at bounding box center [246, 100] width 7 height 7
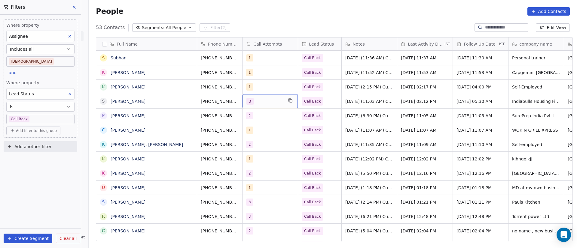
click at [262, 101] on div "3" at bounding box center [264, 101] width 37 height 7
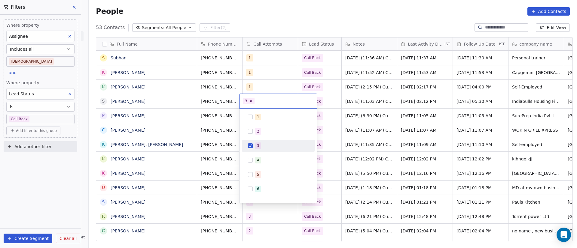
click at [258, 145] on div "3" at bounding box center [258, 145] width 2 height 5
click at [263, 159] on div "4" at bounding box center [281, 160] width 53 height 7
click at [419, 134] on html "On2Cook India Pvt. Ltd. Contacts People Marketing Workflows Campaigns Metrics &…" at bounding box center [288, 124] width 577 height 248
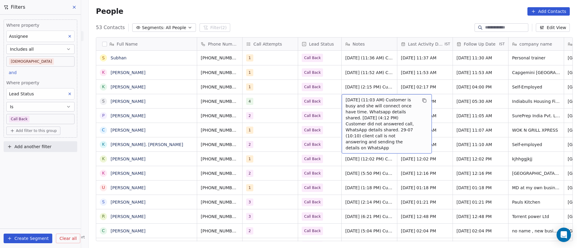
click at [361, 104] on span "[DATE] (11:03 AM) Customer is busy and she will connect once have time. Whatsap…" at bounding box center [380, 124] width 71 height 54
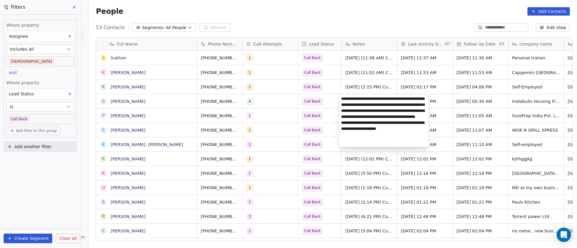
click at [342, 100] on textarea "**********" at bounding box center [383, 120] width 89 height 53
paste textarea "**********"
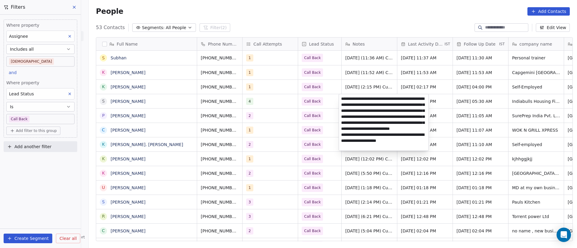
type textarea "**********"
click at [465, 121] on html "On2Cook India Pvt. Ltd. Contacts People Marketing Workflows Campaigns Metrics &…" at bounding box center [288, 124] width 577 height 248
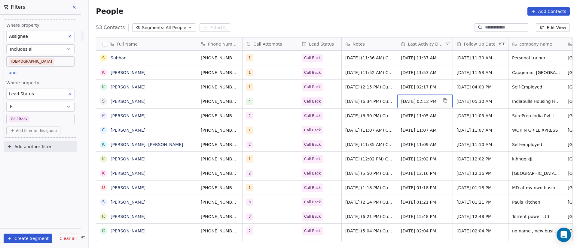
click at [441, 98] on div "[DATE] 02:12 PM" at bounding box center [424, 101] width 55 height 14
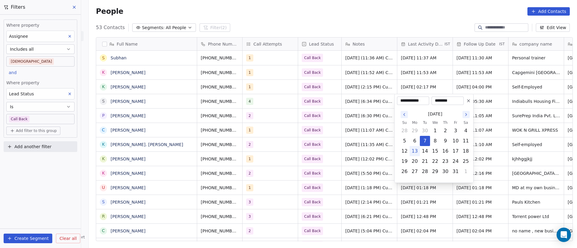
click at [416, 152] on button "13" at bounding box center [415, 152] width 10 height 10
type input "**********"
drag, startPoint x: 514, startPoint y: 112, endPoint x: 506, endPoint y: 112, distance: 8.1
click at [515, 112] on html "On2Cook India Pvt. Ltd. Contacts People Marketing Workflows Campaigns Metrics &…" at bounding box center [288, 124] width 577 height 248
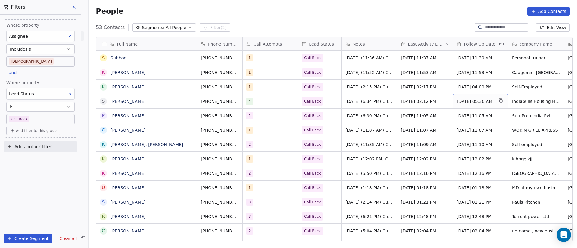
click at [468, 102] on span "[DATE] 05:30 AM" at bounding box center [474, 102] width 37 height 6
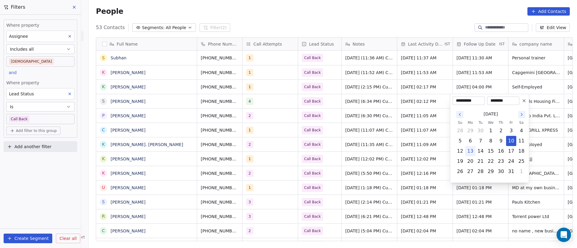
click at [524, 101] on icon at bounding box center [523, 101] width 5 height 5
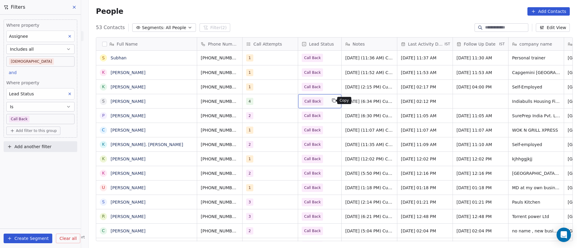
click at [330, 102] on button "grid" at bounding box center [333, 100] width 7 height 7
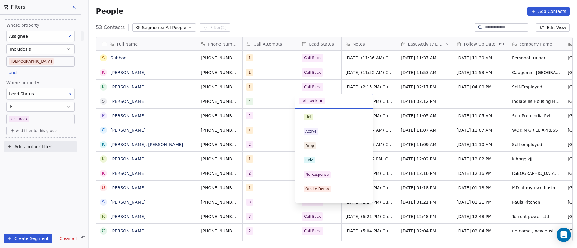
scroll to position [52, 0]
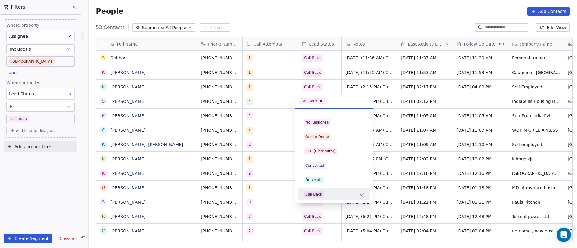
click at [453, 101] on html "On2Cook India Pvt. Ltd. Contacts People Marketing Workflows Campaigns Metrics &…" at bounding box center [288, 124] width 577 height 248
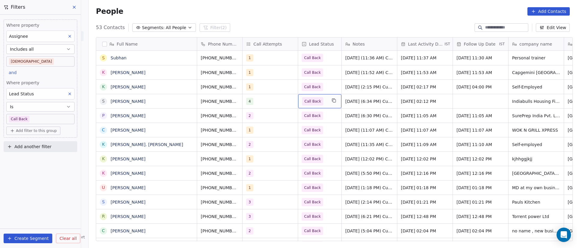
click at [323, 104] on span "Call Back" at bounding box center [314, 101] width 25 height 8
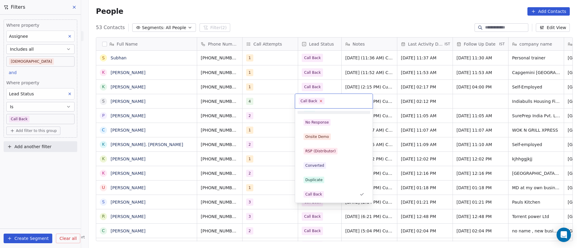
click at [319, 100] on icon at bounding box center [321, 101] width 4 height 4
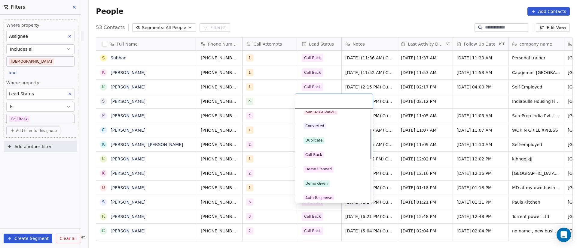
scroll to position [2, 0]
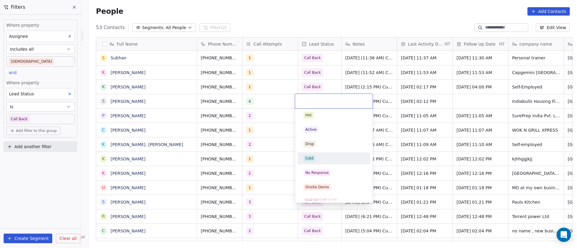
click at [328, 156] on div "Cold" at bounding box center [333, 158] width 61 height 7
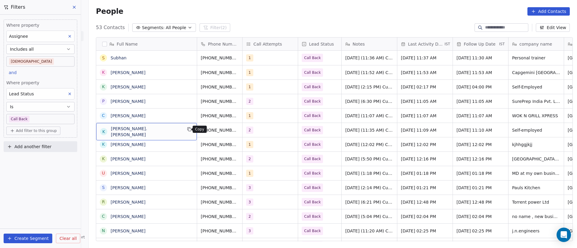
click at [189, 129] on button "grid" at bounding box center [189, 129] width 7 height 7
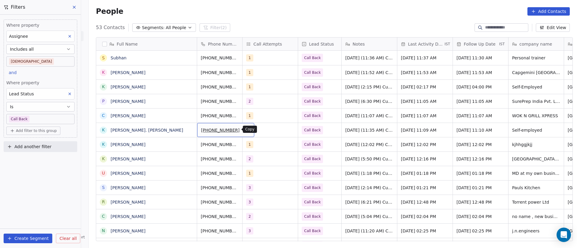
click at [244, 129] on icon "grid" at bounding box center [246, 129] width 5 height 5
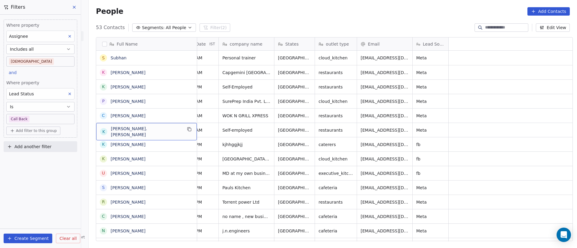
scroll to position [0, 0]
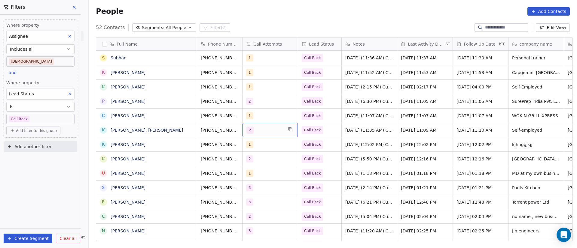
click at [262, 130] on div "2" at bounding box center [264, 130] width 37 height 7
click at [263, 131] on div "2" at bounding box center [264, 130] width 37 height 7
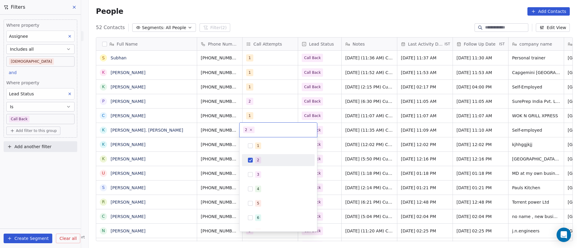
click at [261, 161] on div "2" at bounding box center [281, 160] width 53 height 7
click at [262, 171] on div "3" at bounding box center [278, 175] width 68 height 10
click at [402, 144] on html "On2Cook India Pvt. Ltd. Contacts People Marketing Workflows Campaigns Metrics &…" at bounding box center [288, 124] width 577 height 248
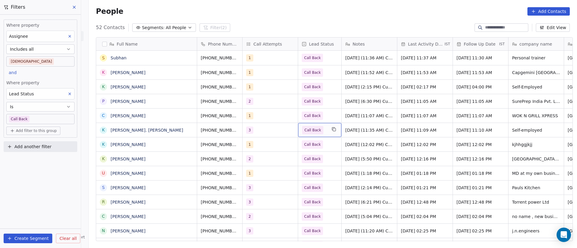
click at [324, 130] on div "Call Back" at bounding box center [319, 130] width 43 height 14
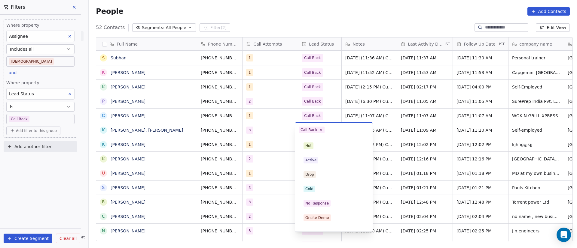
scroll to position [52, 0]
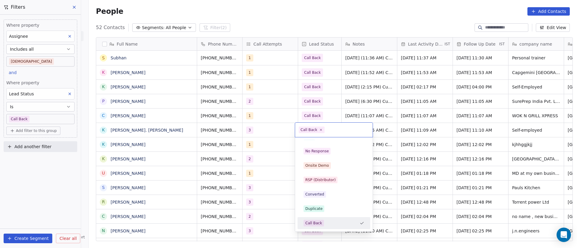
click at [401, 130] on html "On2Cook India Pvt. Ltd. Contacts People Marketing Workflows Campaigns Metrics &…" at bounding box center [288, 124] width 577 height 248
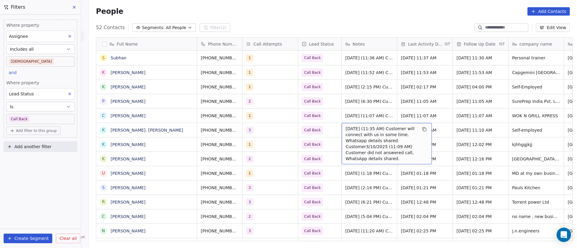
click at [353, 129] on span "[DATE] (11:35 AM) Customer will connect with us in some time. Whatsapp details …" at bounding box center [380, 144] width 71 height 36
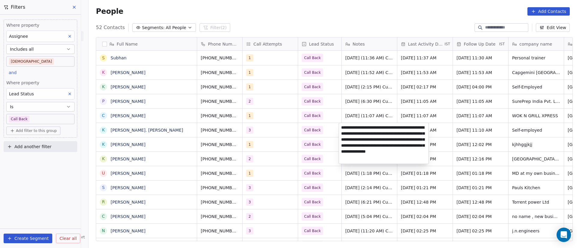
click at [342, 129] on textarea "**********" at bounding box center [383, 143] width 89 height 41
paste textarea "**********"
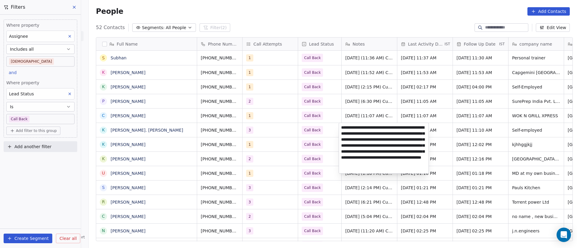
type textarea "**********"
click at [302, 183] on html "On2Cook India Pvt. Ltd. Contacts People Marketing Workflows Campaigns Metrics &…" at bounding box center [288, 124] width 577 height 248
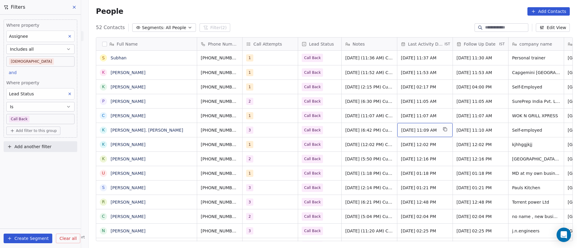
click at [436, 125] on div "[DATE] 11:09 AM" at bounding box center [424, 130] width 55 height 14
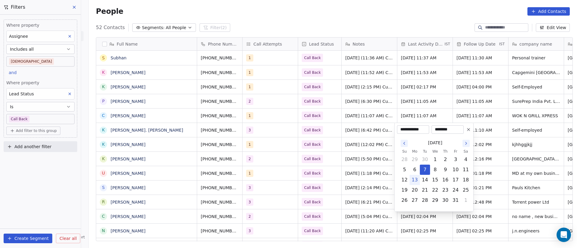
click at [412, 179] on button "13" at bounding box center [415, 180] width 10 height 10
type input "**********"
click at [527, 165] on html "On2Cook India Pvt. Ltd. Contacts People Marketing Workflows Campaigns Metrics &…" at bounding box center [288, 124] width 577 height 248
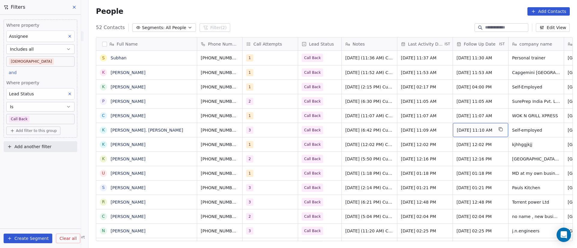
click at [469, 133] on div "[DATE] 11:10 AM" at bounding box center [480, 130] width 55 height 14
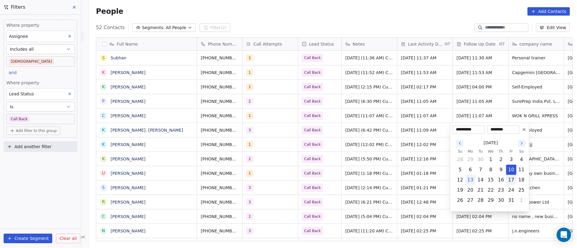
click at [509, 181] on button "17" at bounding box center [511, 180] width 10 height 10
type input "**********"
click at [363, 162] on html "On2Cook India Pvt. Ltd. Contacts People Marketing Workflows Campaigns Metrics &…" at bounding box center [288, 124] width 577 height 248
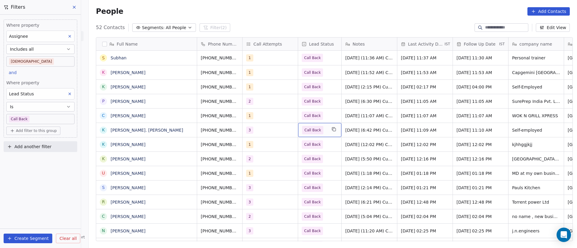
click at [323, 132] on span "Call Back" at bounding box center [314, 130] width 25 height 8
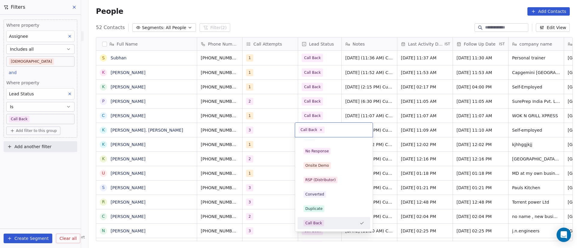
click at [269, 156] on html "On2Cook India Pvt. Ltd. Contacts People Marketing Workflows Campaigns Metrics &…" at bounding box center [288, 124] width 577 height 248
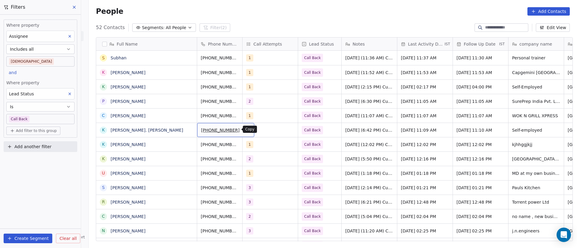
click at [244, 130] on icon "grid" at bounding box center [246, 129] width 5 height 5
click at [322, 130] on span "Call Back" at bounding box center [314, 130] width 25 height 8
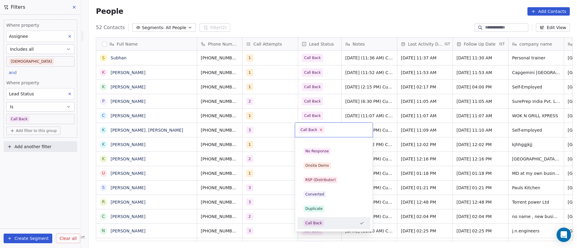
click at [320, 130] on icon at bounding box center [321, 130] width 4 height 4
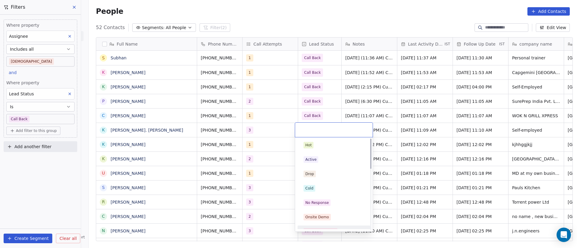
scroll to position [0, 0]
click at [323, 156] on div "Active" at bounding box center [334, 161] width 68 height 10
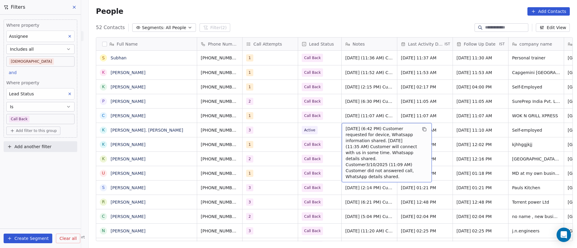
click at [365, 131] on span "[DATE] (6:42 PM) Customer requested for device, Whatsapp information shared. [D…" at bounding box center [380, 153] width 71 height 54
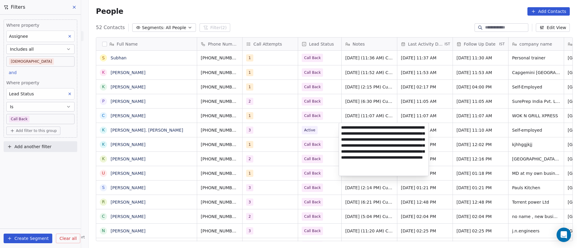
click at [169, 133] on html "On2Cook India Pvt. Ltd. Contacts People Marketing Workflows Campaigns Metrics &…" at bounding box center [288, 124] width 577 height 248
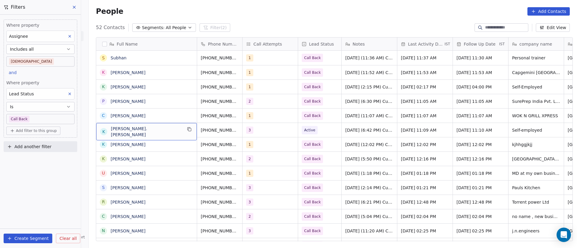
drag, startPoint x: 169, startPoint y: 128, endPoint x: 192, endPoint y: 130, distance: 23.3
click at [187, 129] on icon "grid" at bounding box center [189, 129] width 5 height 5
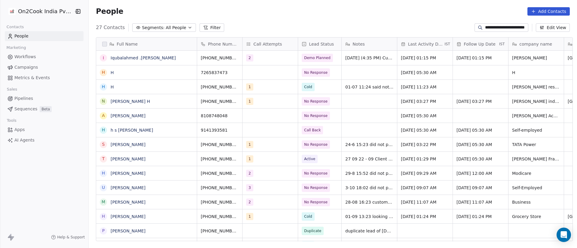
scroll to position [212, 484]
click at [499, 25] on input "**********" at bounding box center [506, 28] width 42 height 6
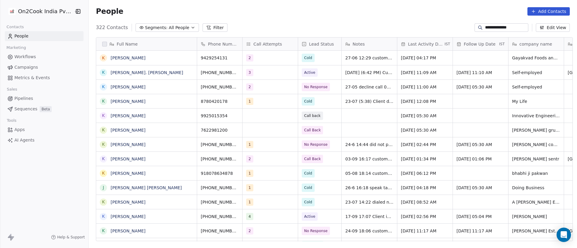
type input "**********"
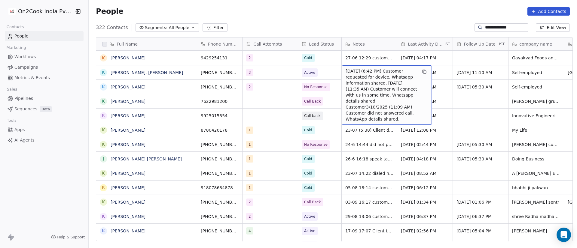
click at [355, 70] on span "[DATE] (6:42 PM) Customer requested for device, Whatsapp information shared. [D…" at bounding box center [380, 95] width 71 height 54
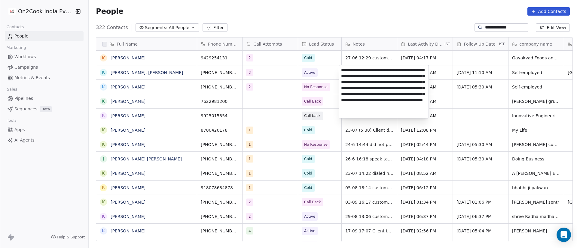
click at [360, 77] on textarea "**********" at bounding box center [383, 91] width 89 height 53
click at [362, 75] on textarea "**********" at bounding box center [383, 91] width 89 height 53
click at [386, 92] on textarea "**********" at bounding box center [383, 93] width 89 height 56
click at [383, 85] on textarea "**********" at bounding box center [383, 93] width 89 height 56
type textarea "**********"
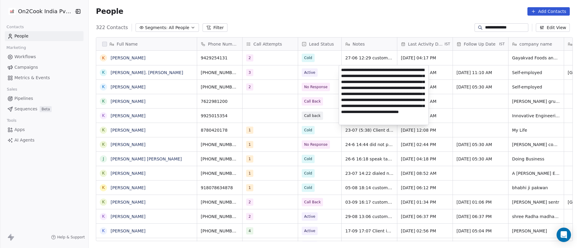
click at [474, 104] on html "**********" at bounding box center [288, 124] width 577 height 248
